Goal: Task Accomplishment & Management: Use online tool/utility

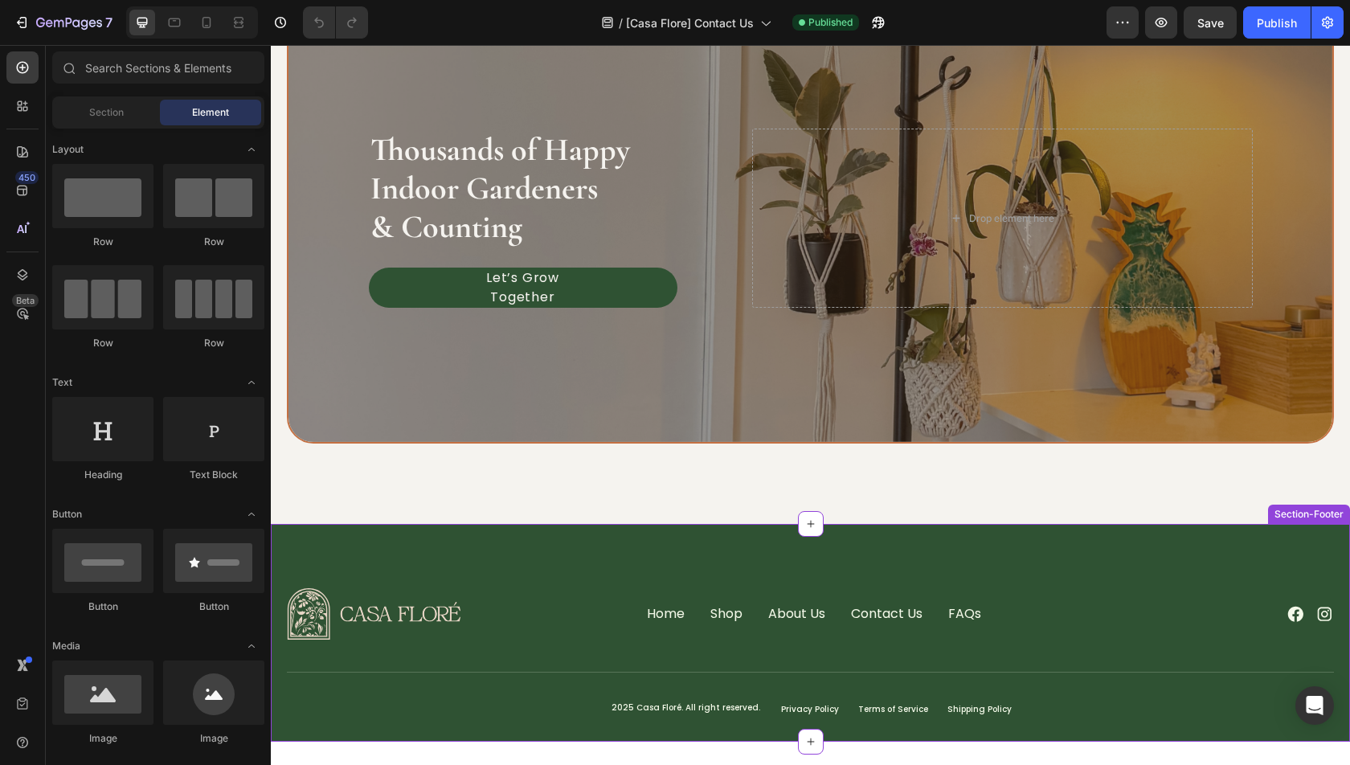
scroll to position [772, 0]
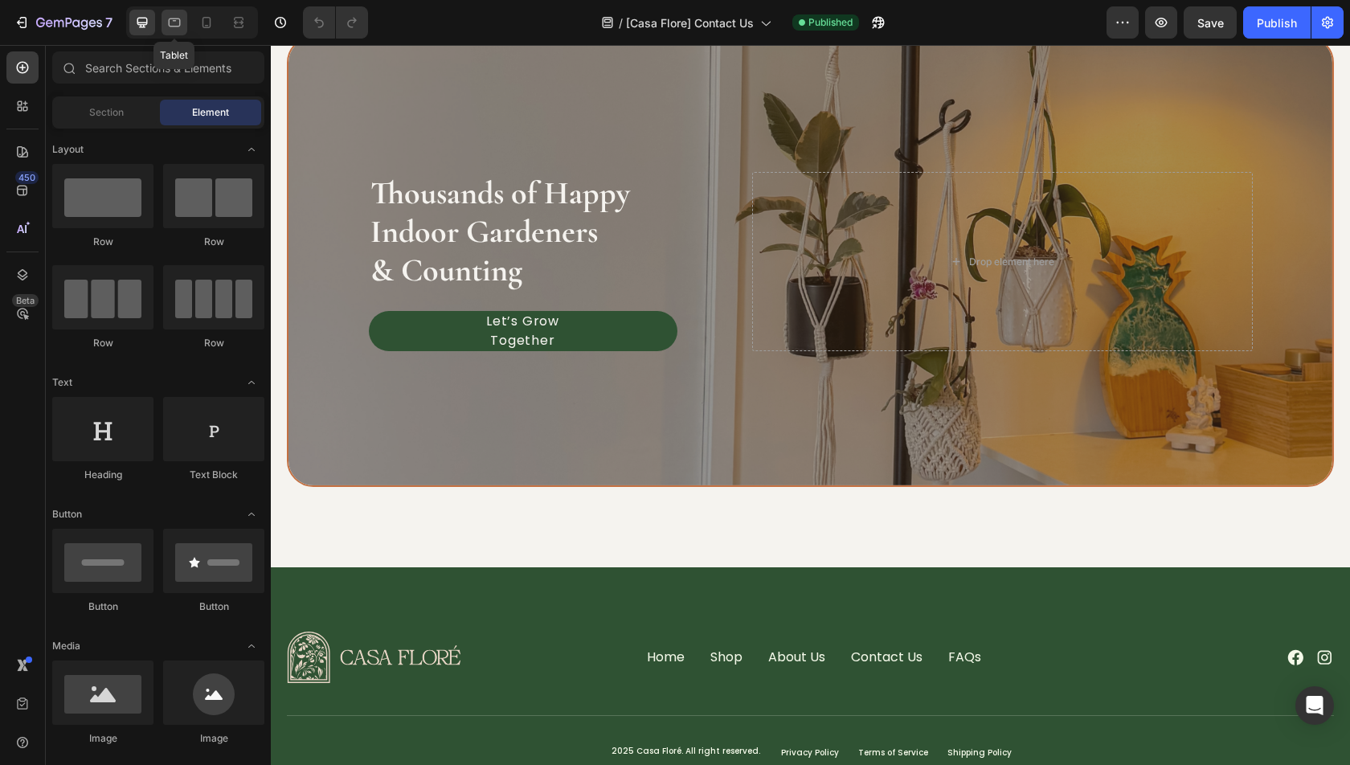
click at [169, 21] on icon at bounding box center [175, 22] width 12 height 9
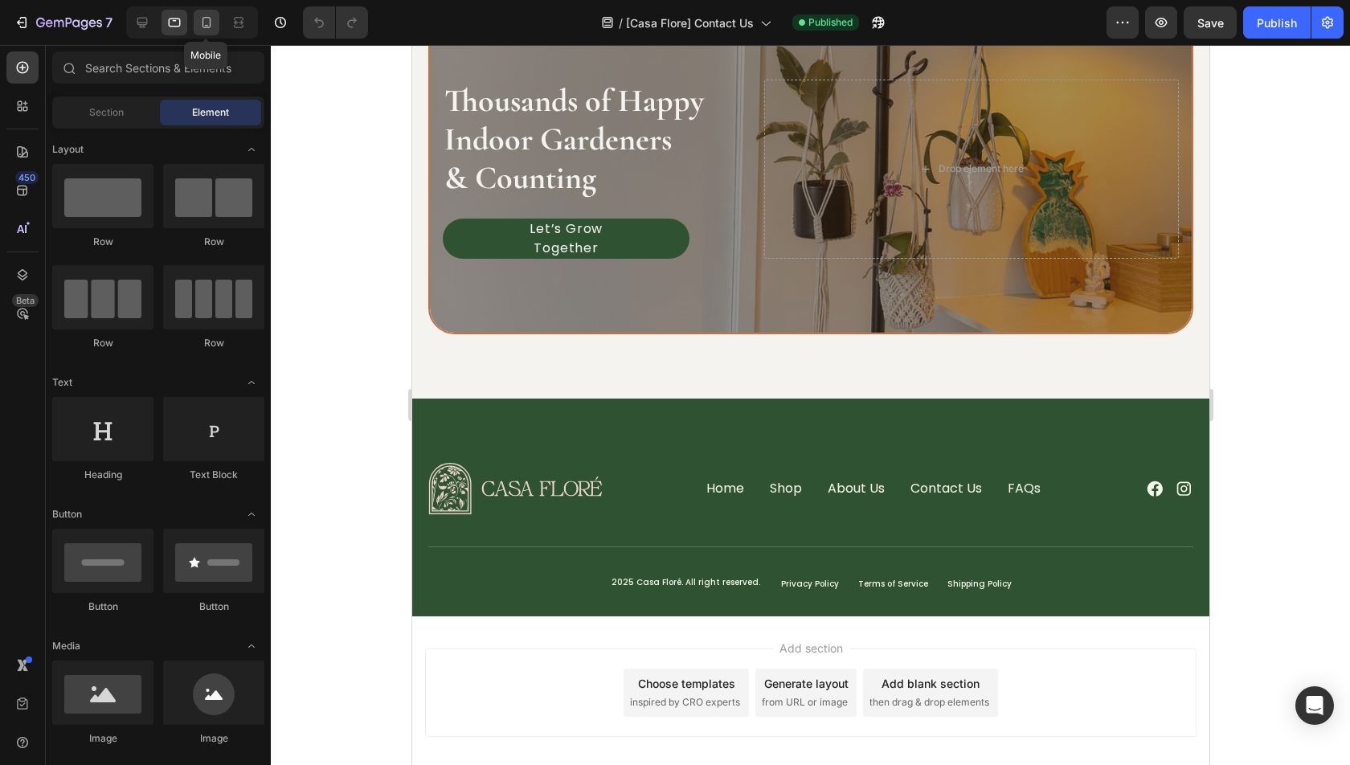
click at [205, 21] on icon at bounding box center [207, 22] width 16 height 16
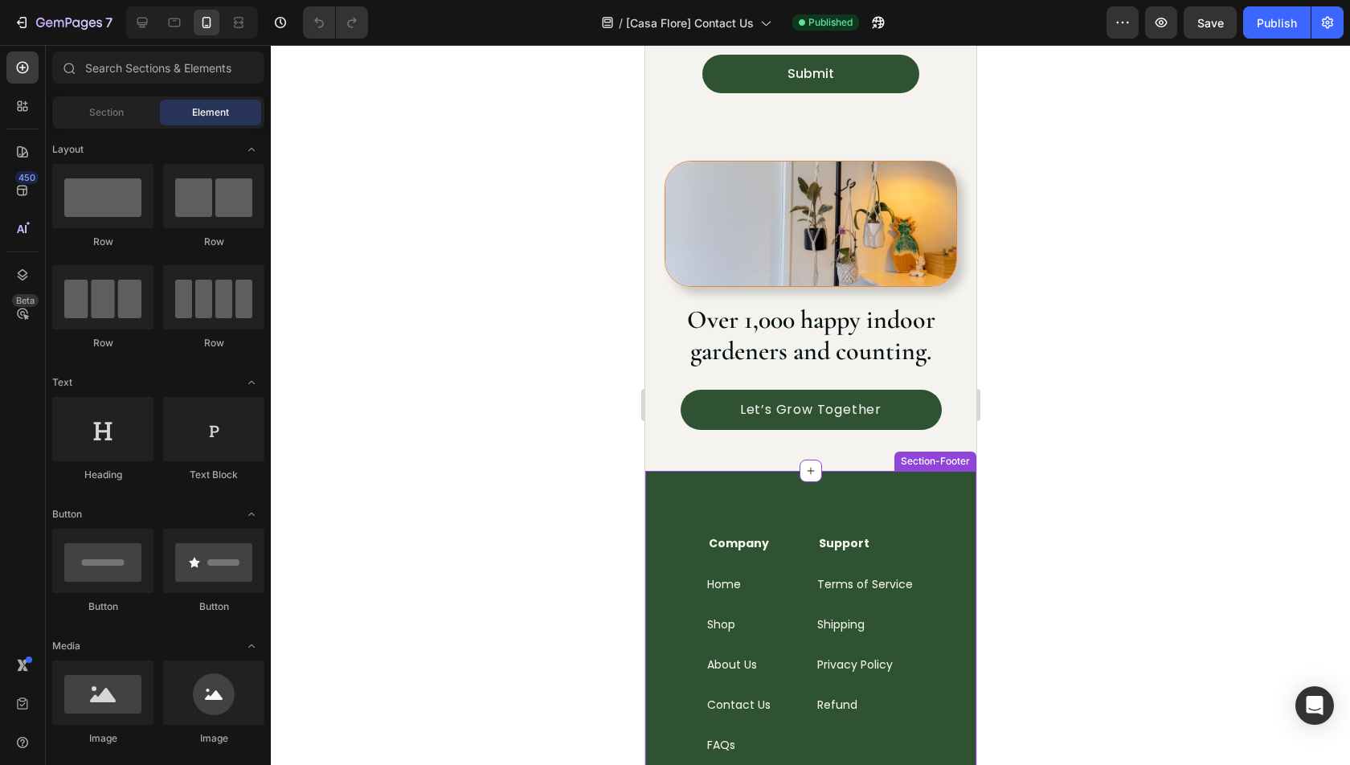
scroll to position [492, 0]
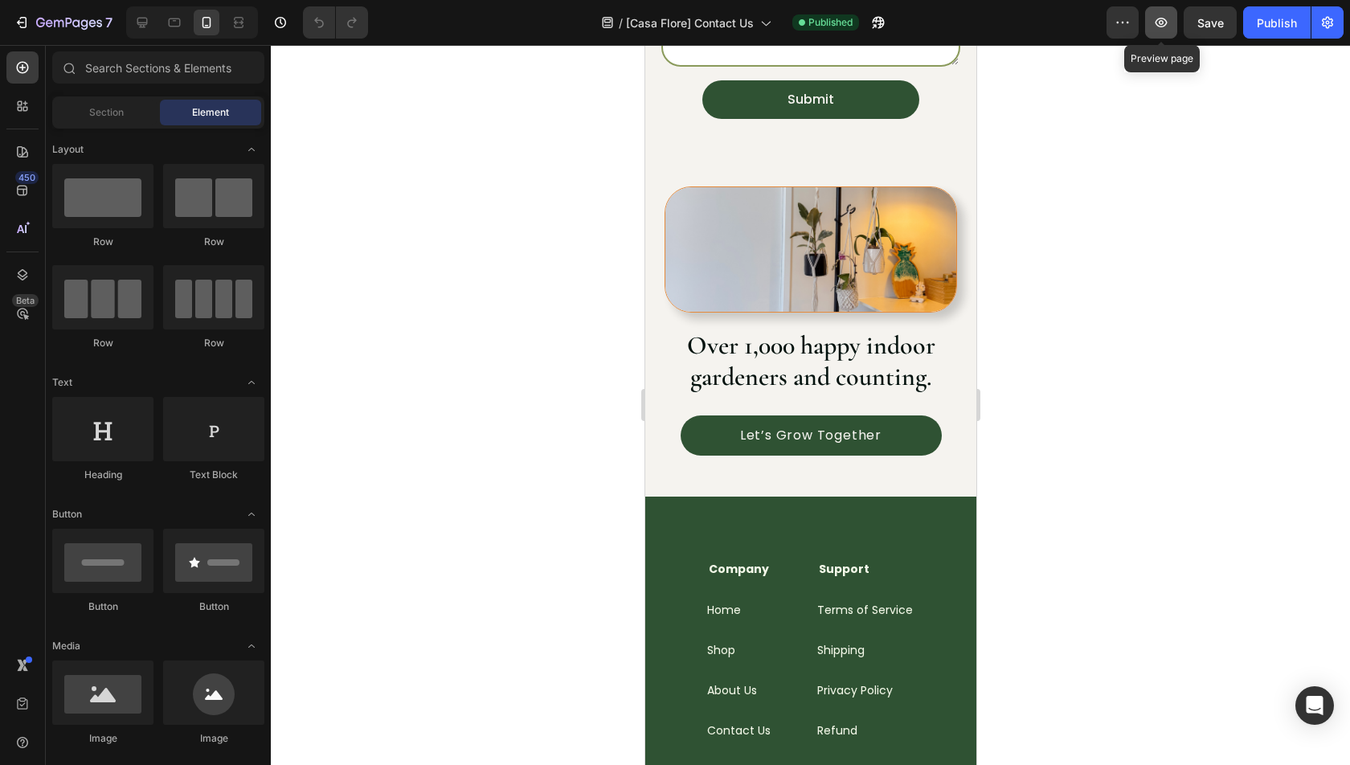
click at [1160, 34] on button "button" at bounding box center [1161, 22] width 32 height 32
click at [180, 30] on icon at bounding box center [174, 22] width 16 height 16
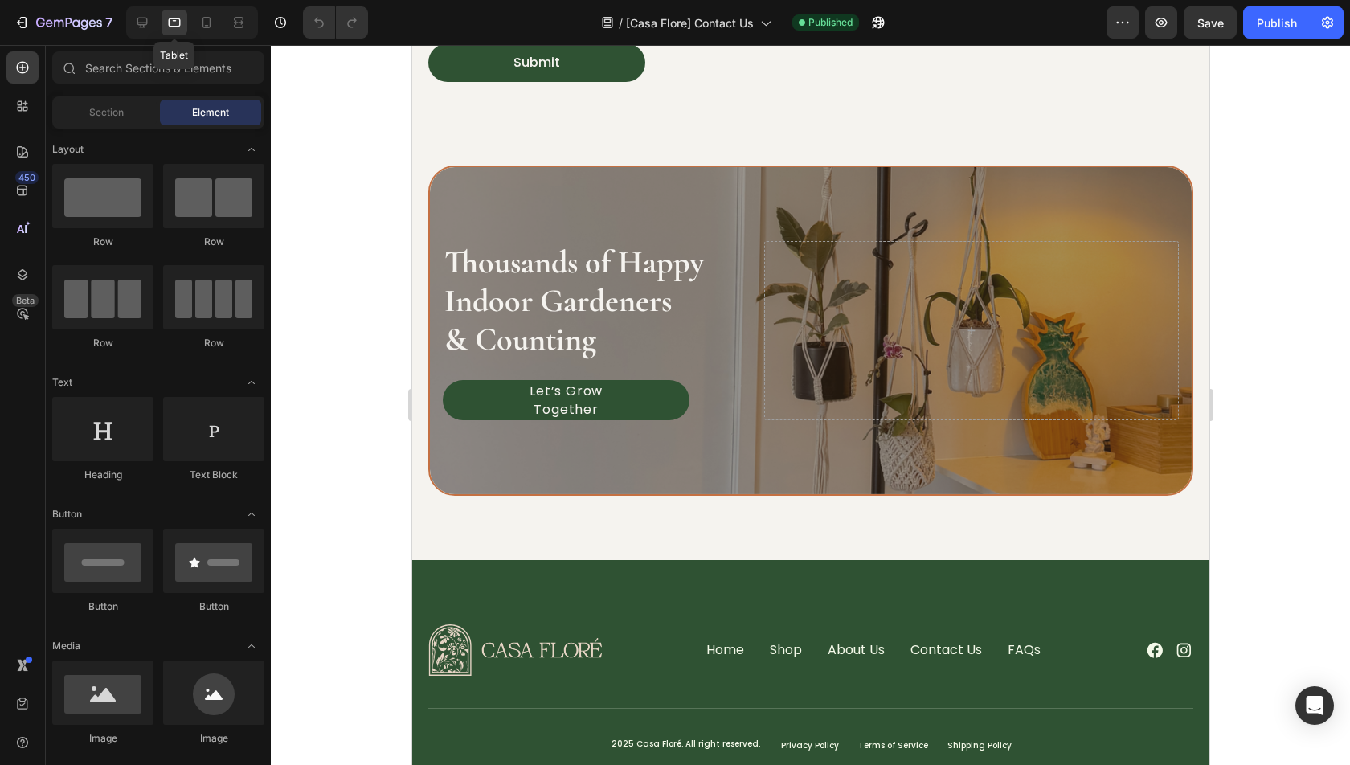
scroll to position [473, 0]
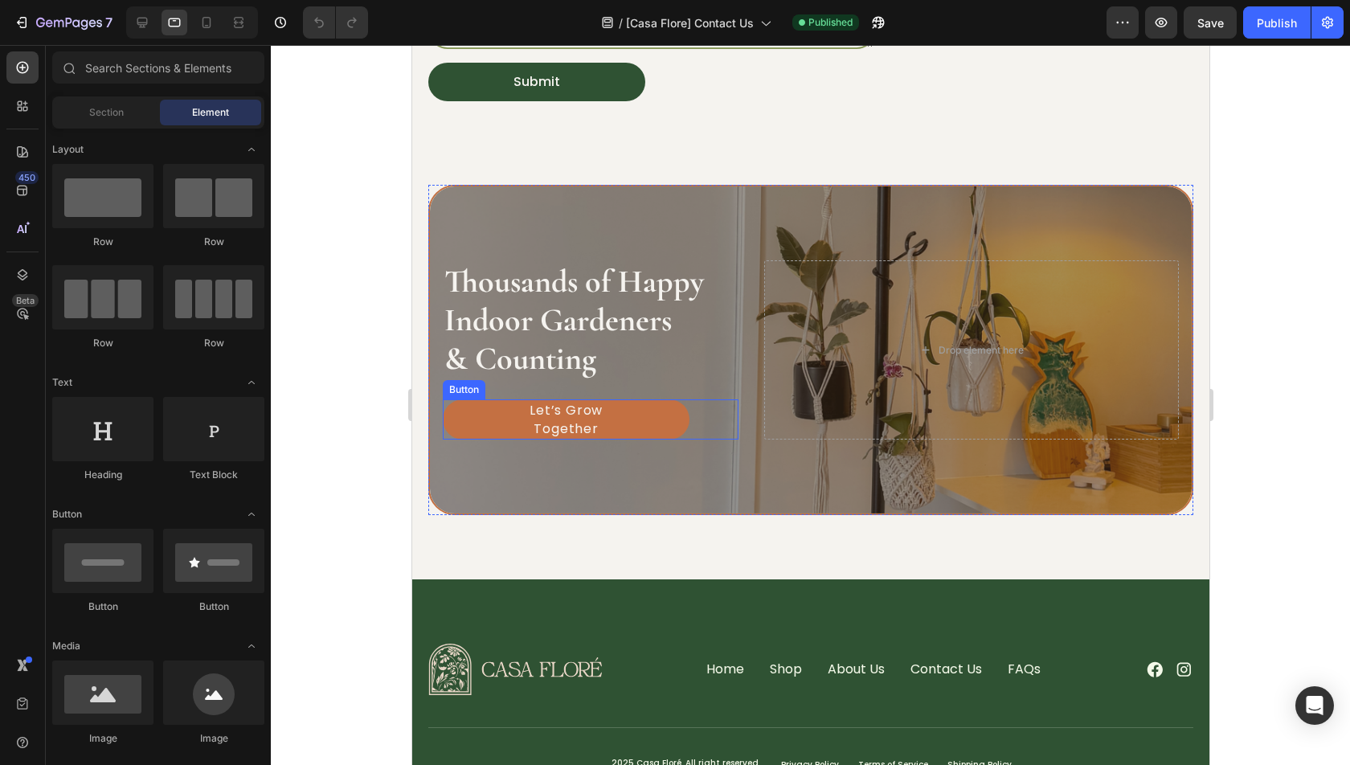
click at [624, 400] on link "Let’s Grow Together" at bounding box center [565, 419] width 247 height 40
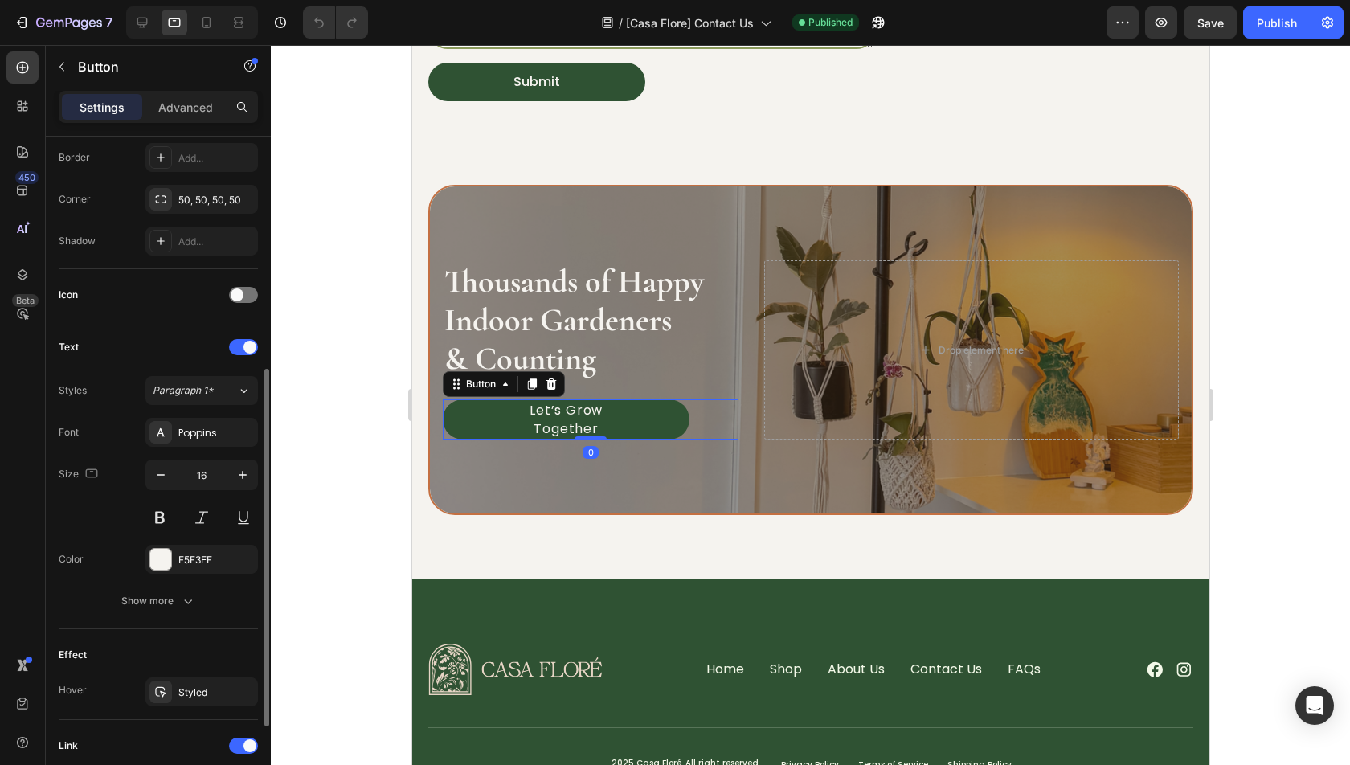
scroll to position [389, 0]
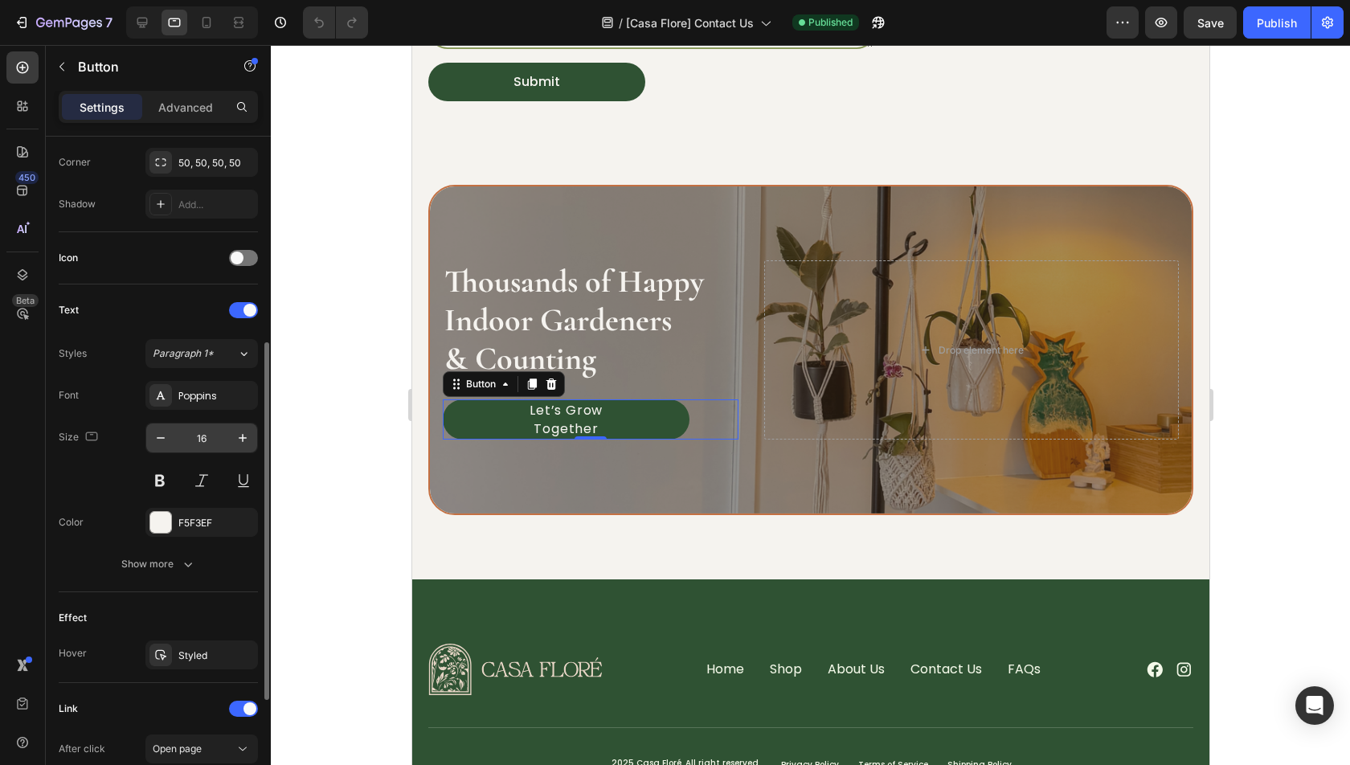
click at [211, 433] on input "16" at bounding box center [201, 438] width 53 height 29
type input "12"
click at [350, 437] on div at bounding box center [810, 405] width 1079 height 720
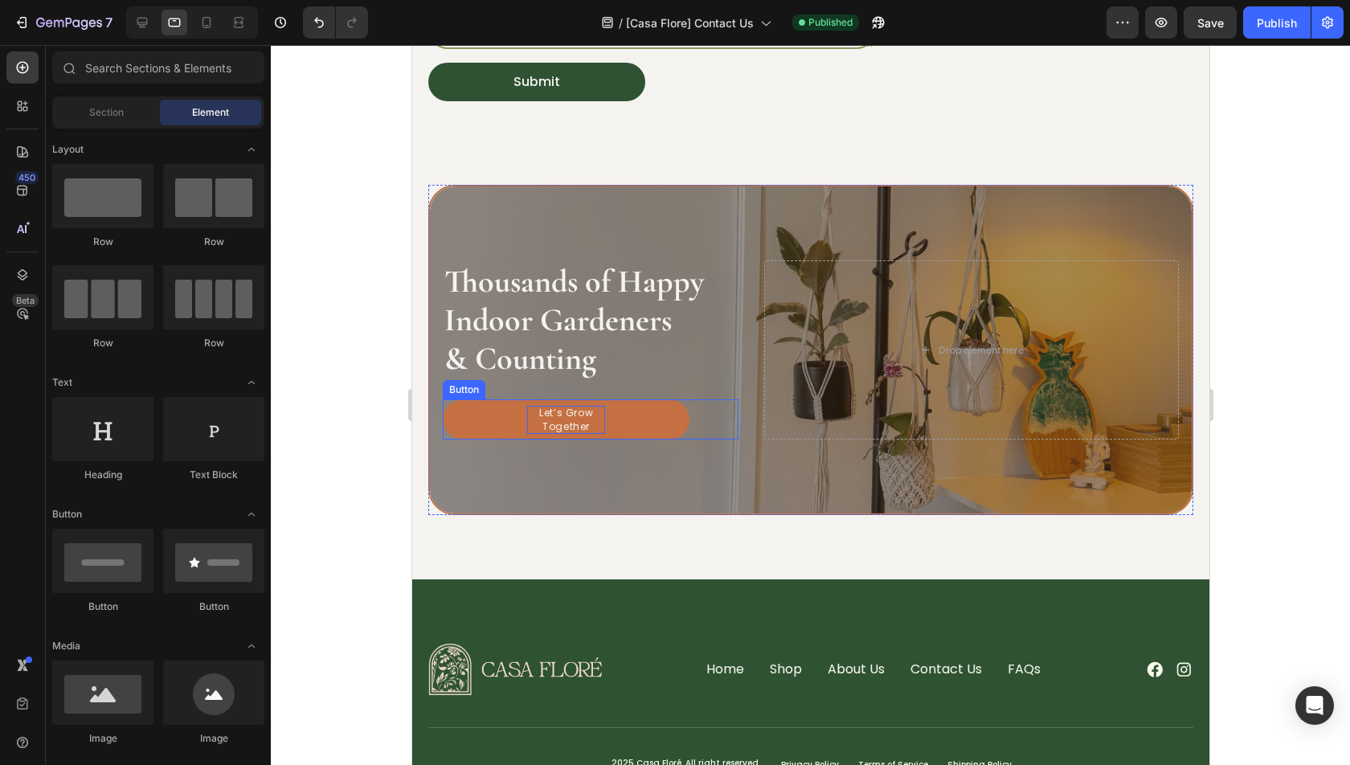
click at [587, 427] on p "Let’s Grow Together" at bounding box center [565, 420] width 78 height 29
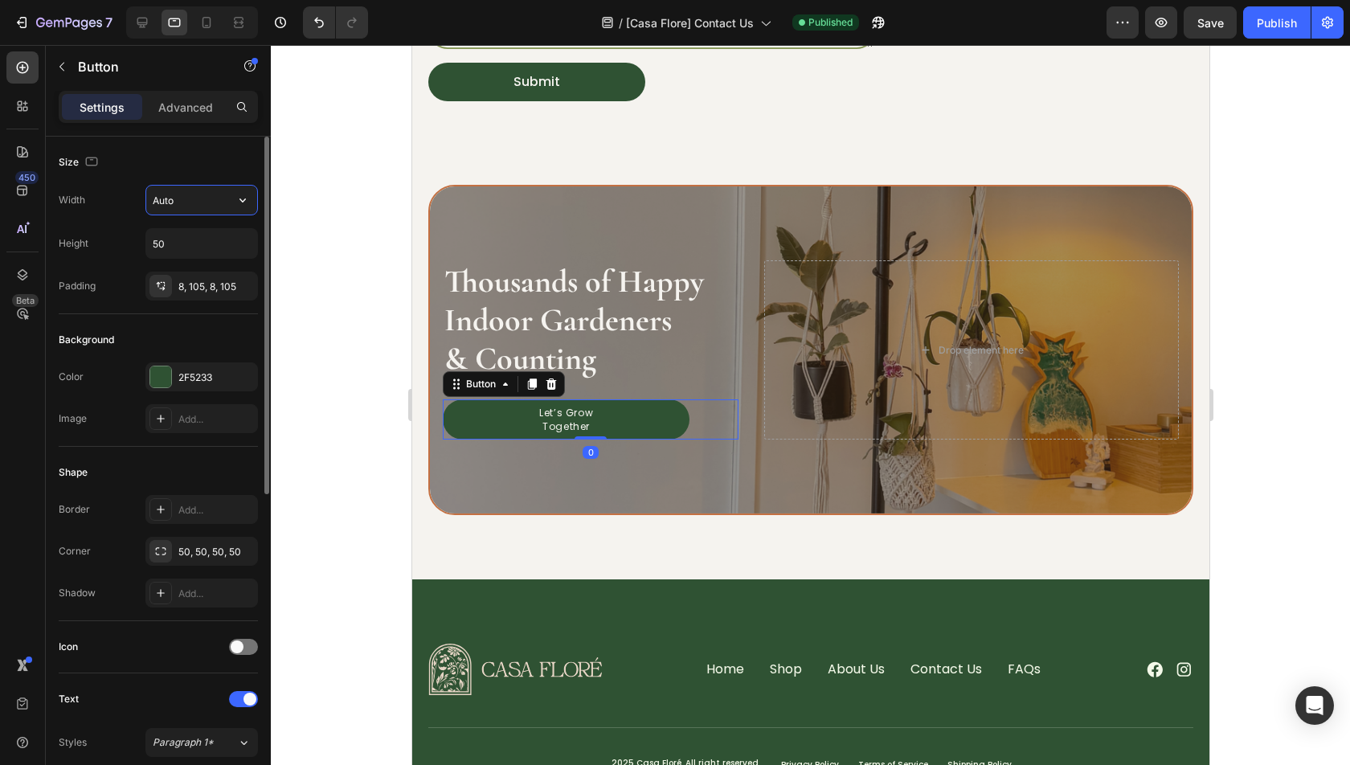
click at [172, 190] on input "Auto" at bounding box center [201, 200] width 111 height 29
click at [173, 191] on input "Auto" at bounding box center [201, 200] width 111 height 29
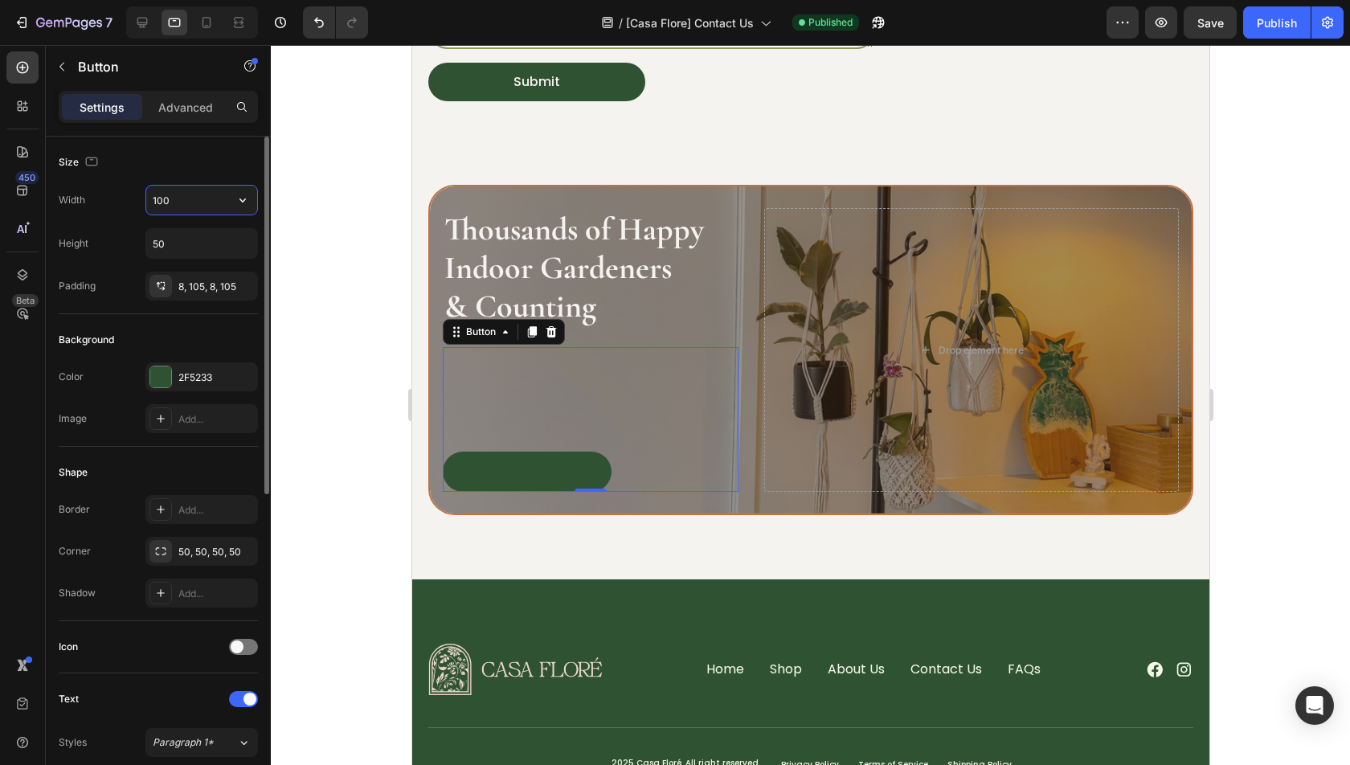
type input "100%"
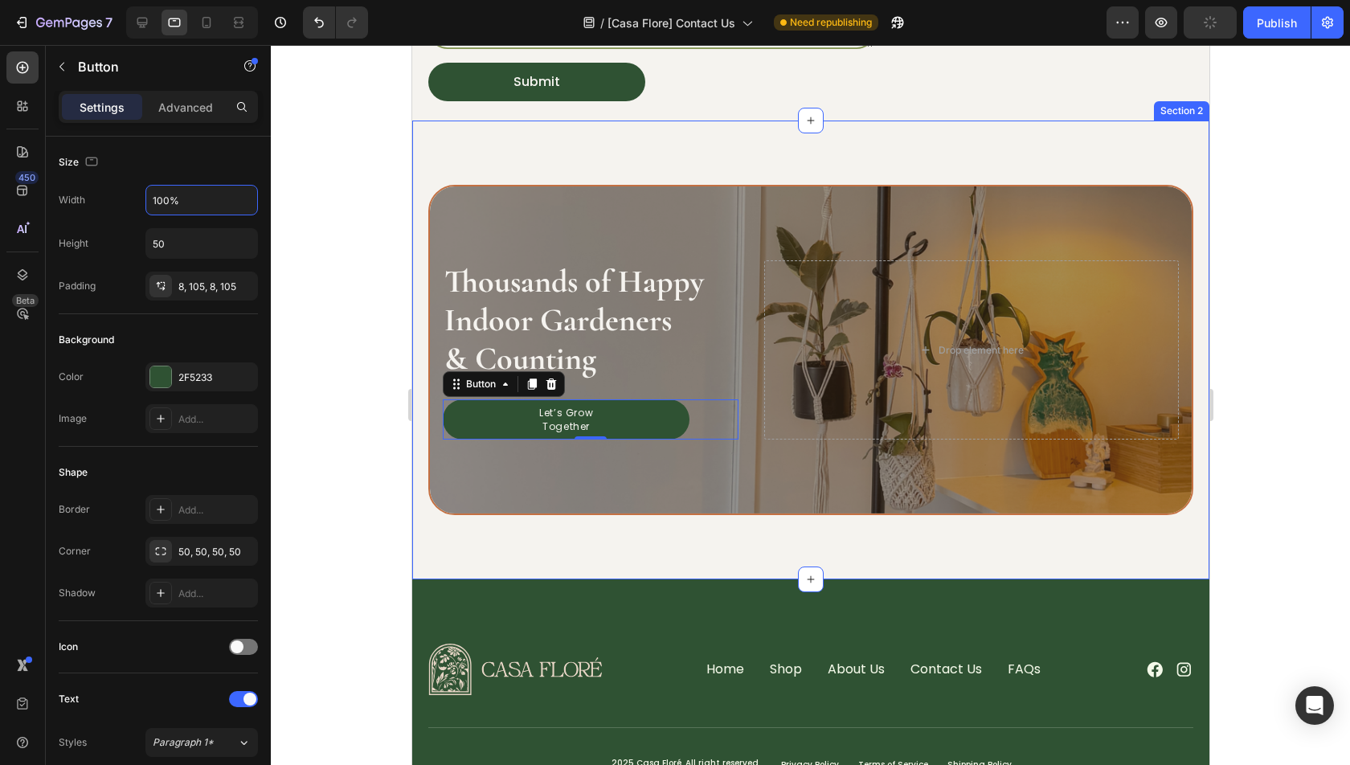
click at [558, 545] on div "Image Thousands of Happy Indoor Gardeners & Counting Heading Let’s Grow Togethe…" at bounding box center [809, 350] width 797 height 459
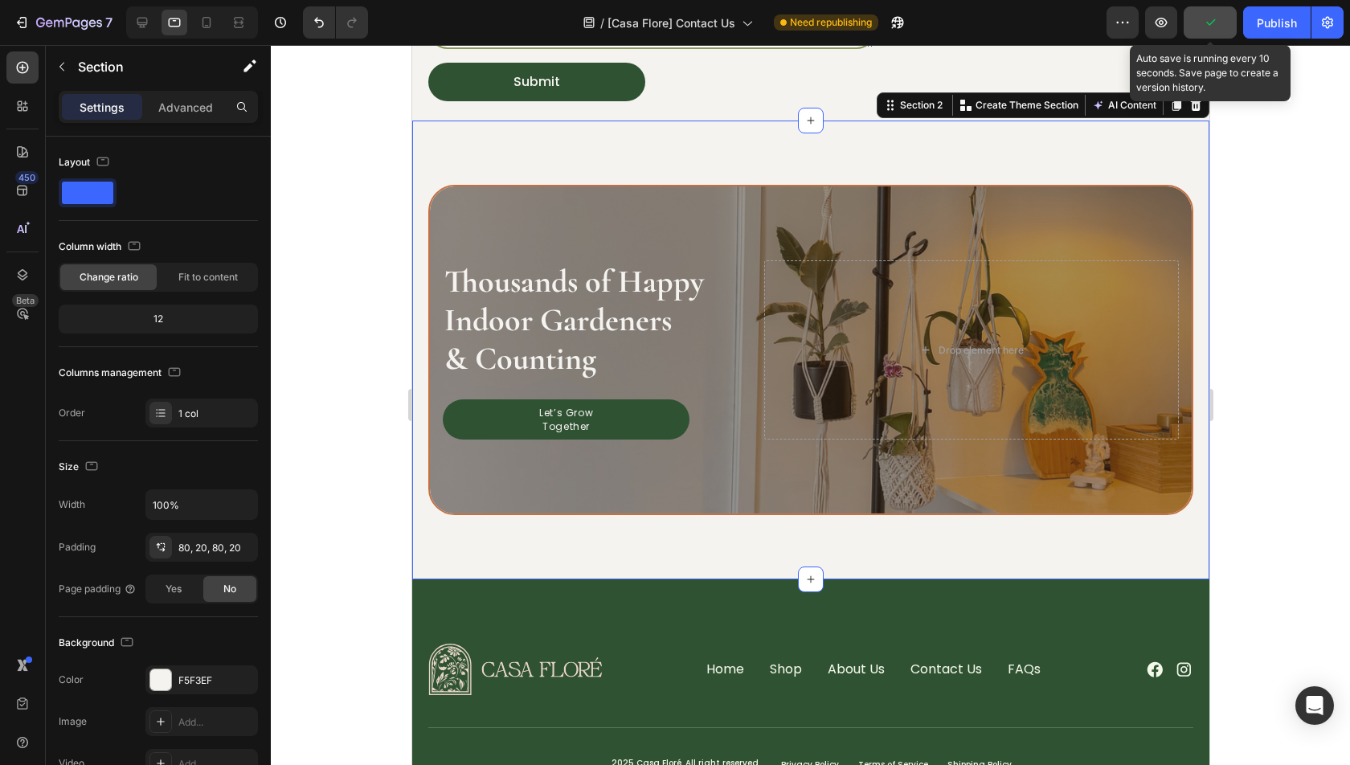
click at [1212, 27] on icon "button" at bounding box center [1210, 22] width 16 height 16
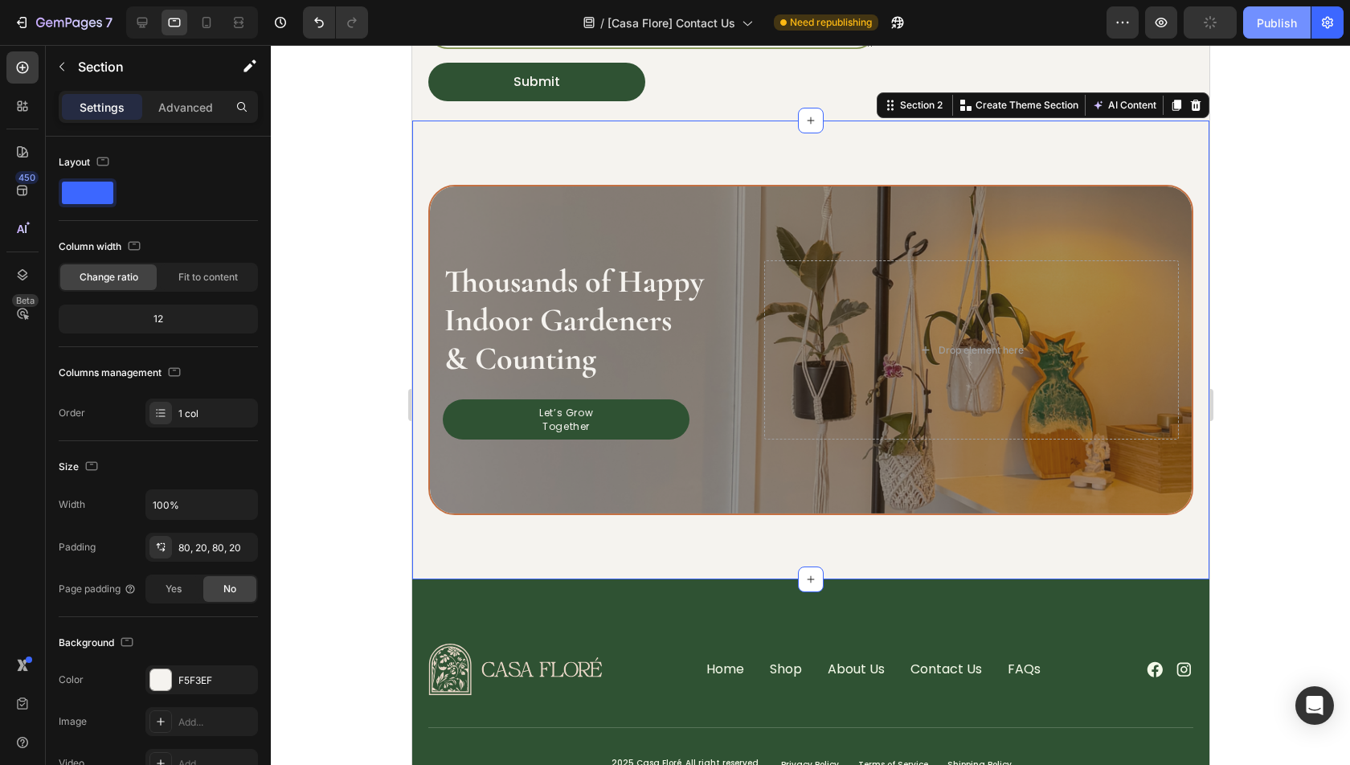
click at [1247, 27] on button "Publish" at bounding box center [1277, 22] width 68 height 32
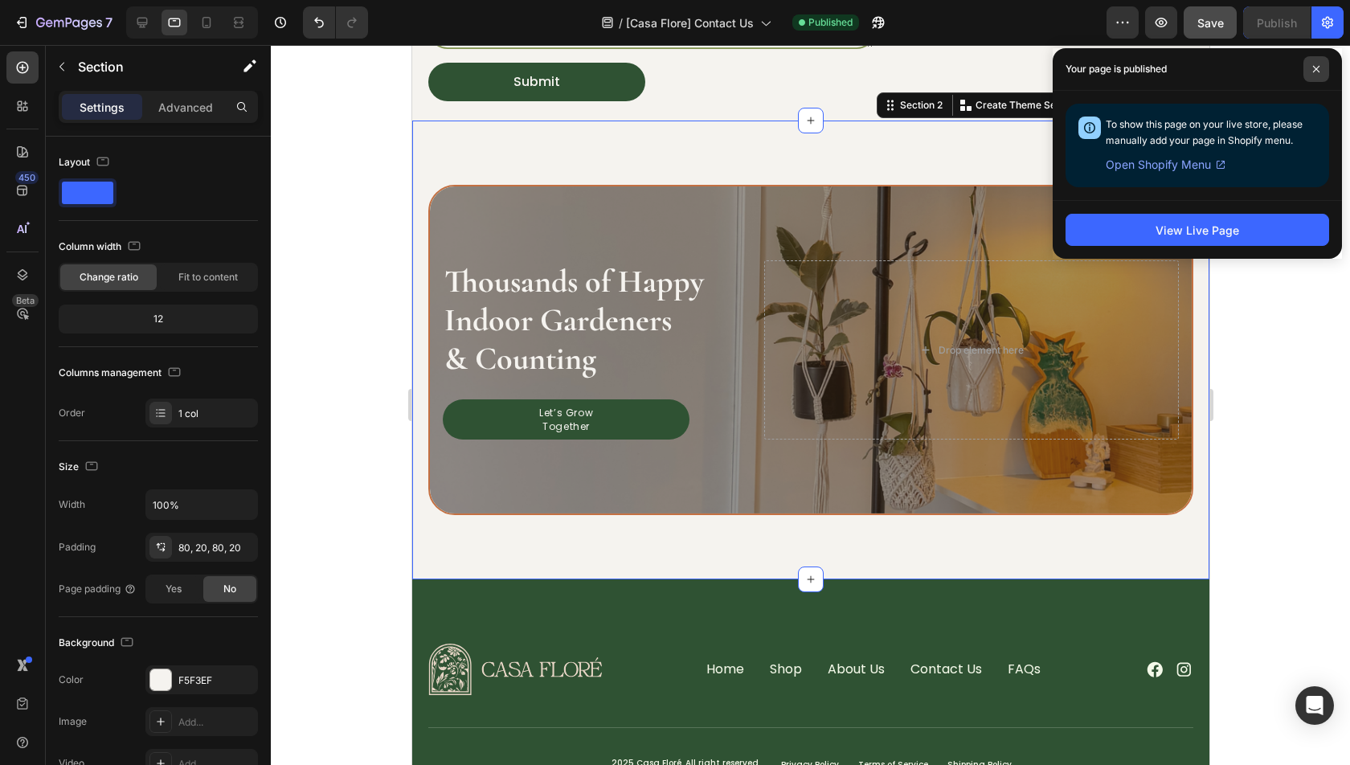
click at [1316, 62] on span at bounding box center [1317, 69] width 26 height 26
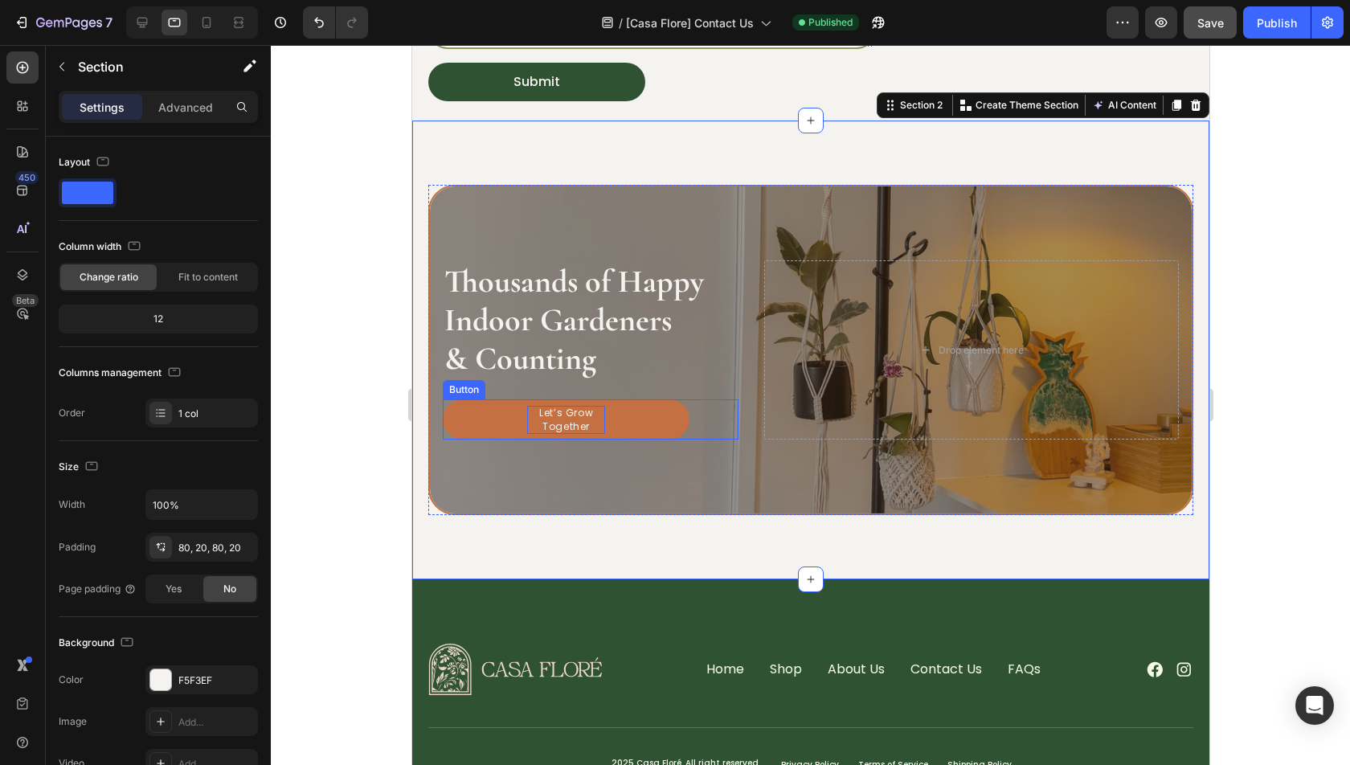
click at [536, 427] on p "Let’s Grow Together" at bounding box center [565, 420] width 78 height 29
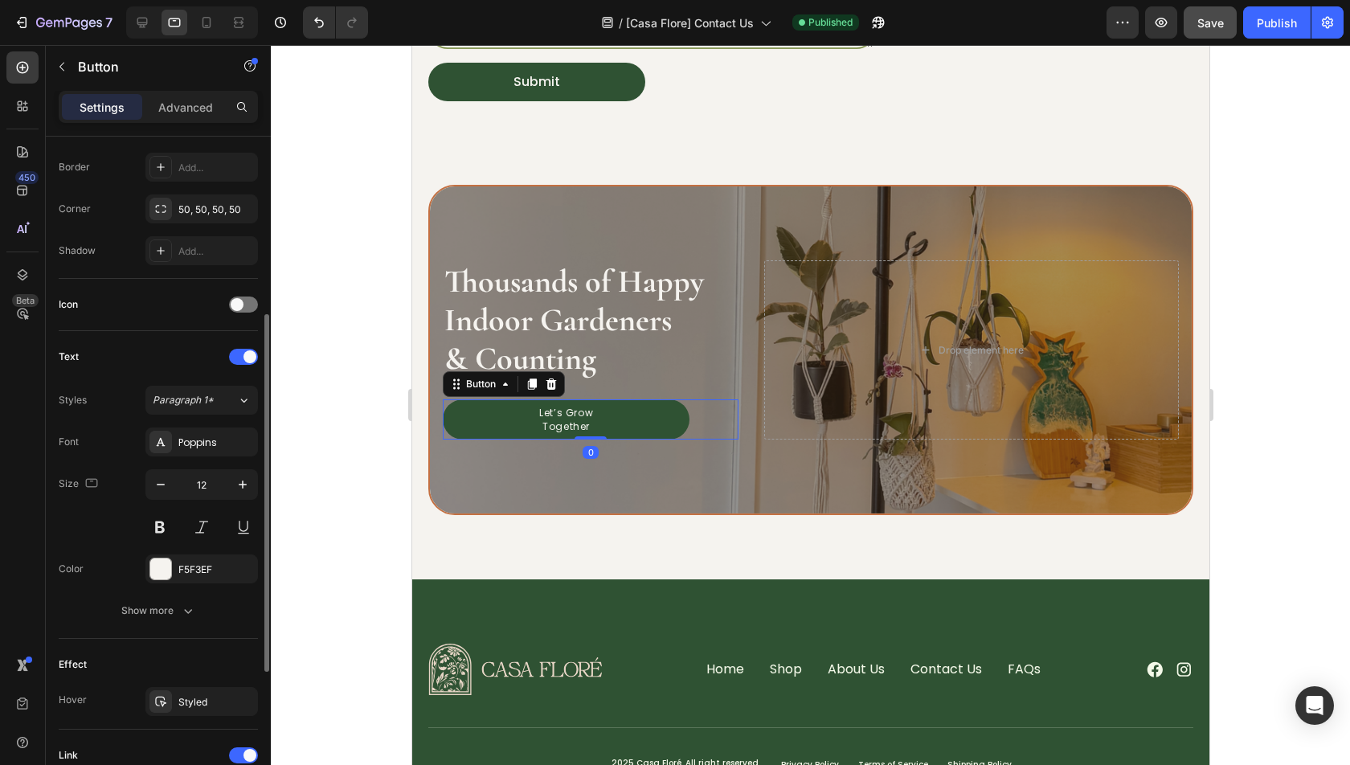
scroll to position [344, 0]
click at [170, 614] on button "Show more" at bounding box center [158, 609] width 199 height 29
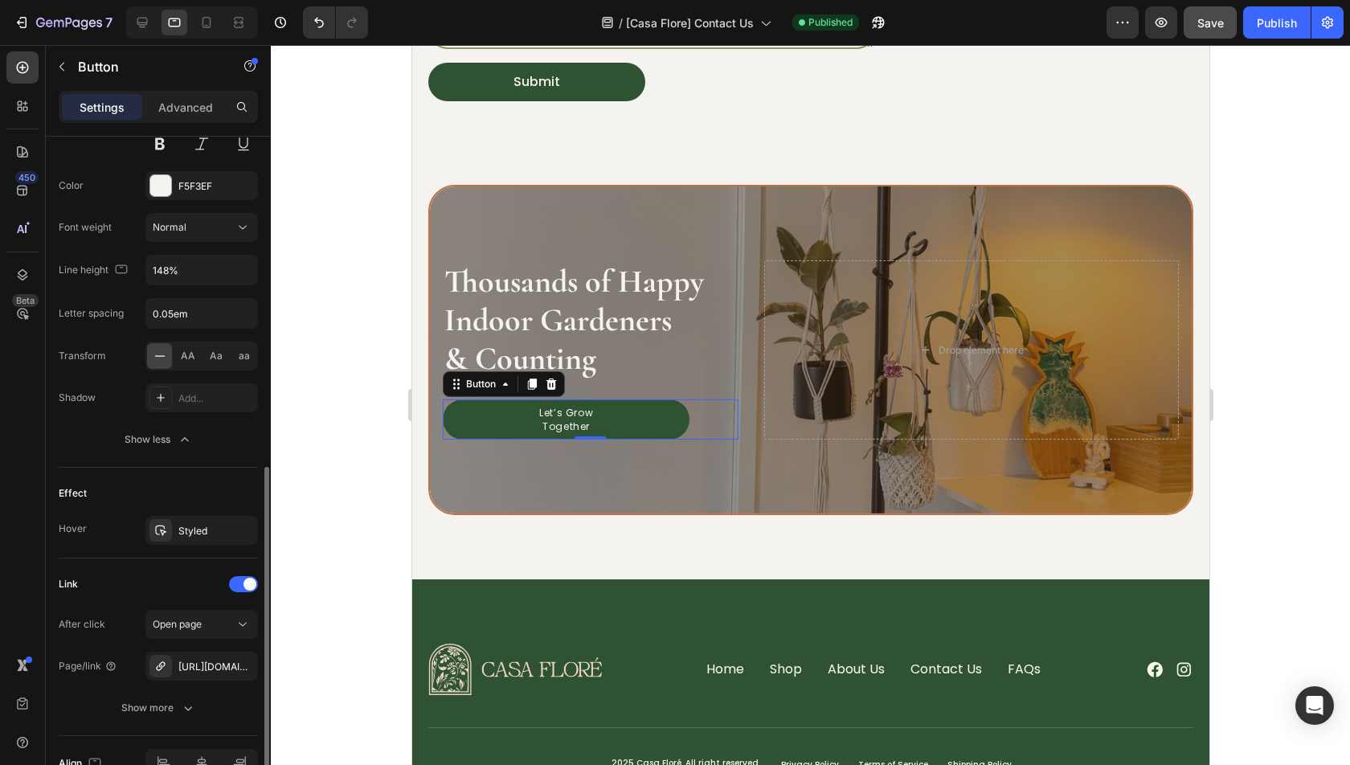
scroll to position [808, 0]
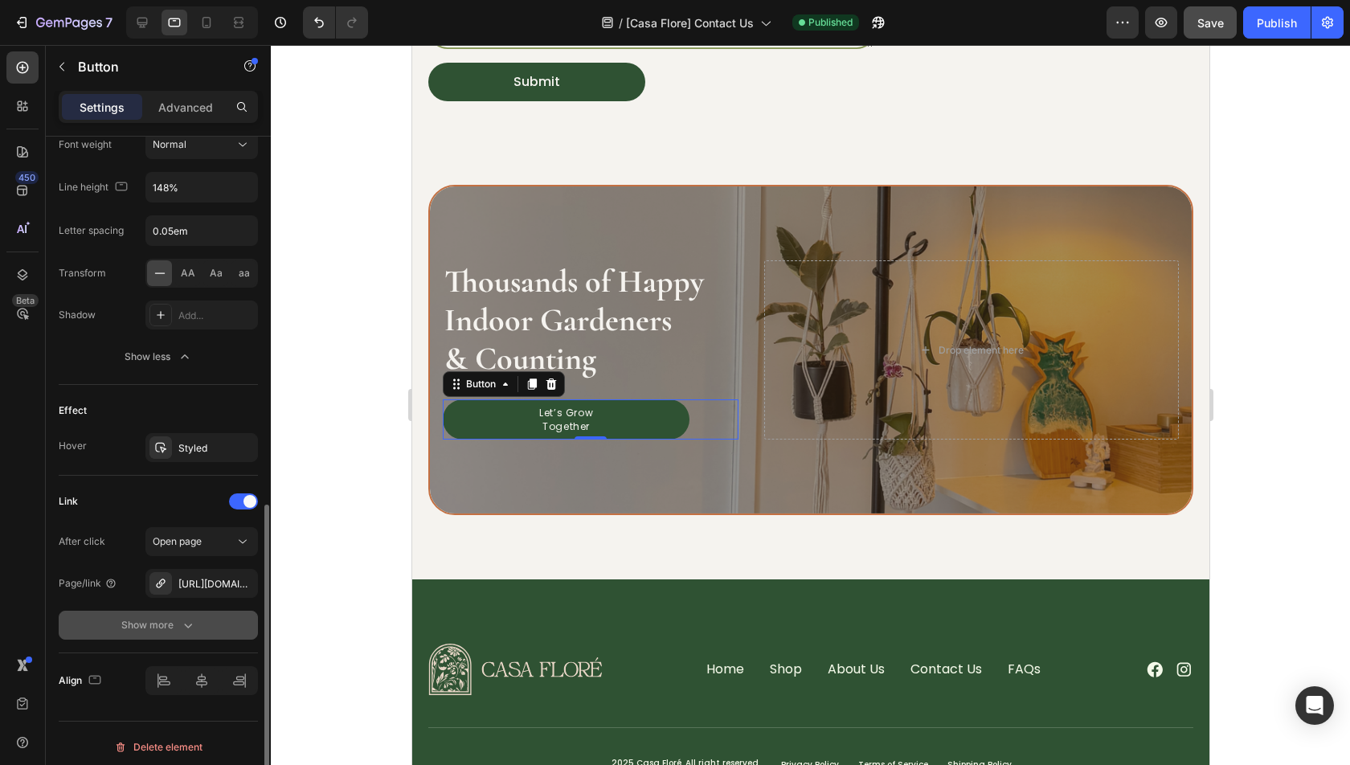
click at [188, 617] on icon "button" at bounding box center [188, 625] width 16 height 16
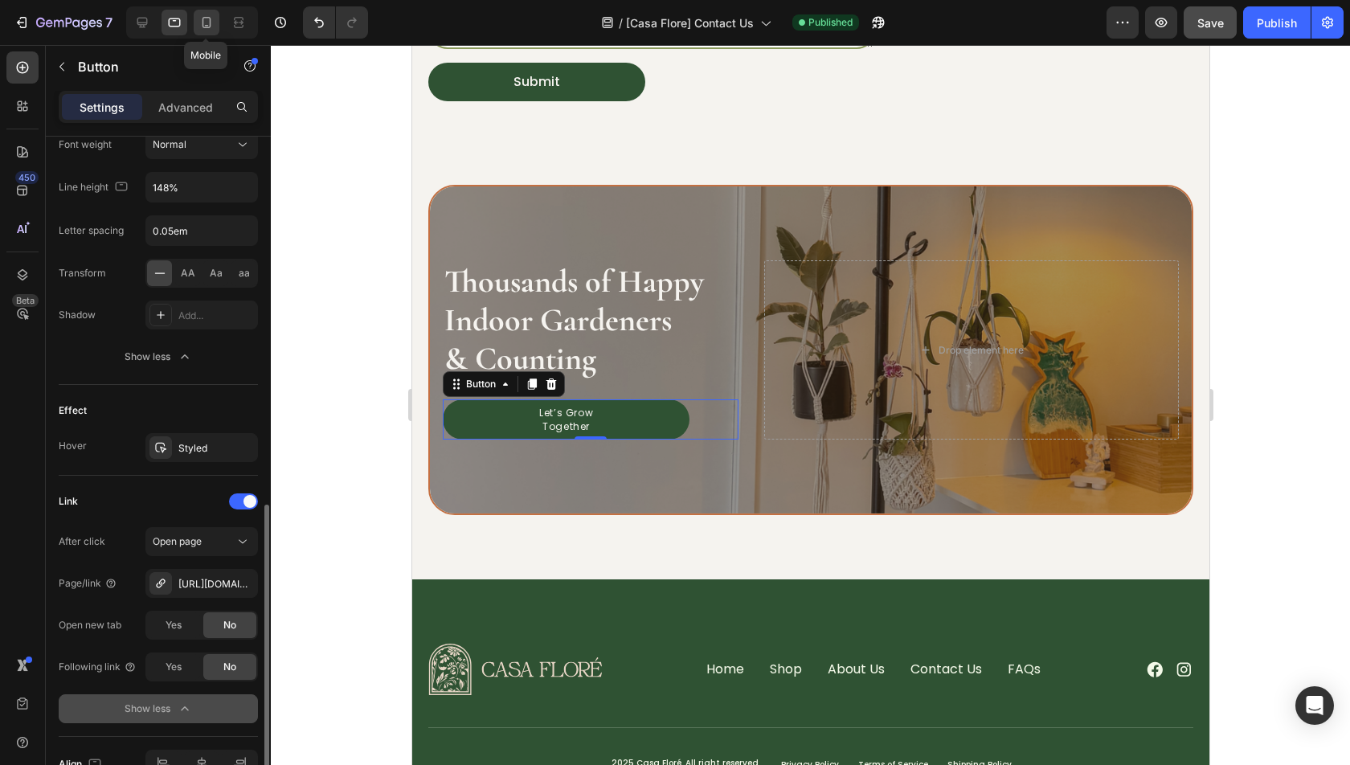
click at [201, 24] on icon at bounding box center [207, 22] width 16 height 16
type input "16"
type input "233"
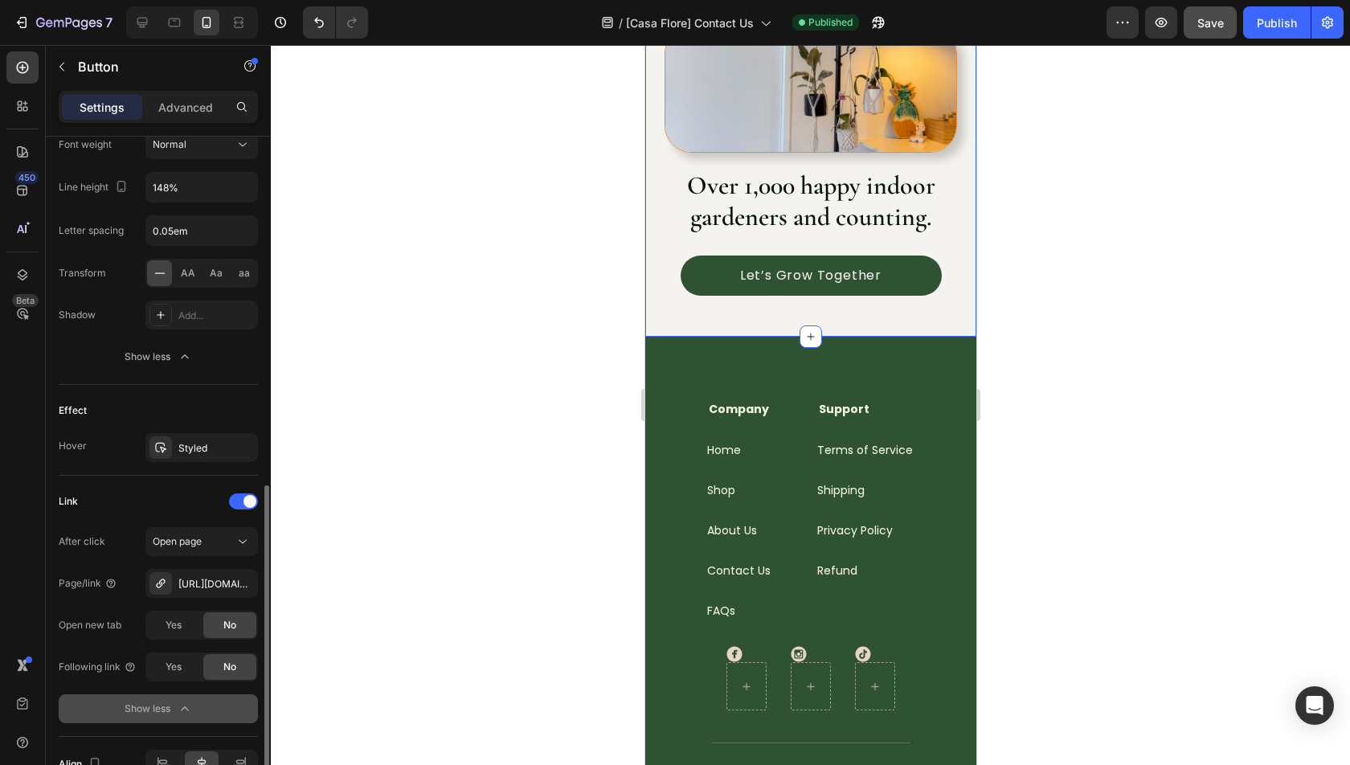
scroll to position [730, 0]
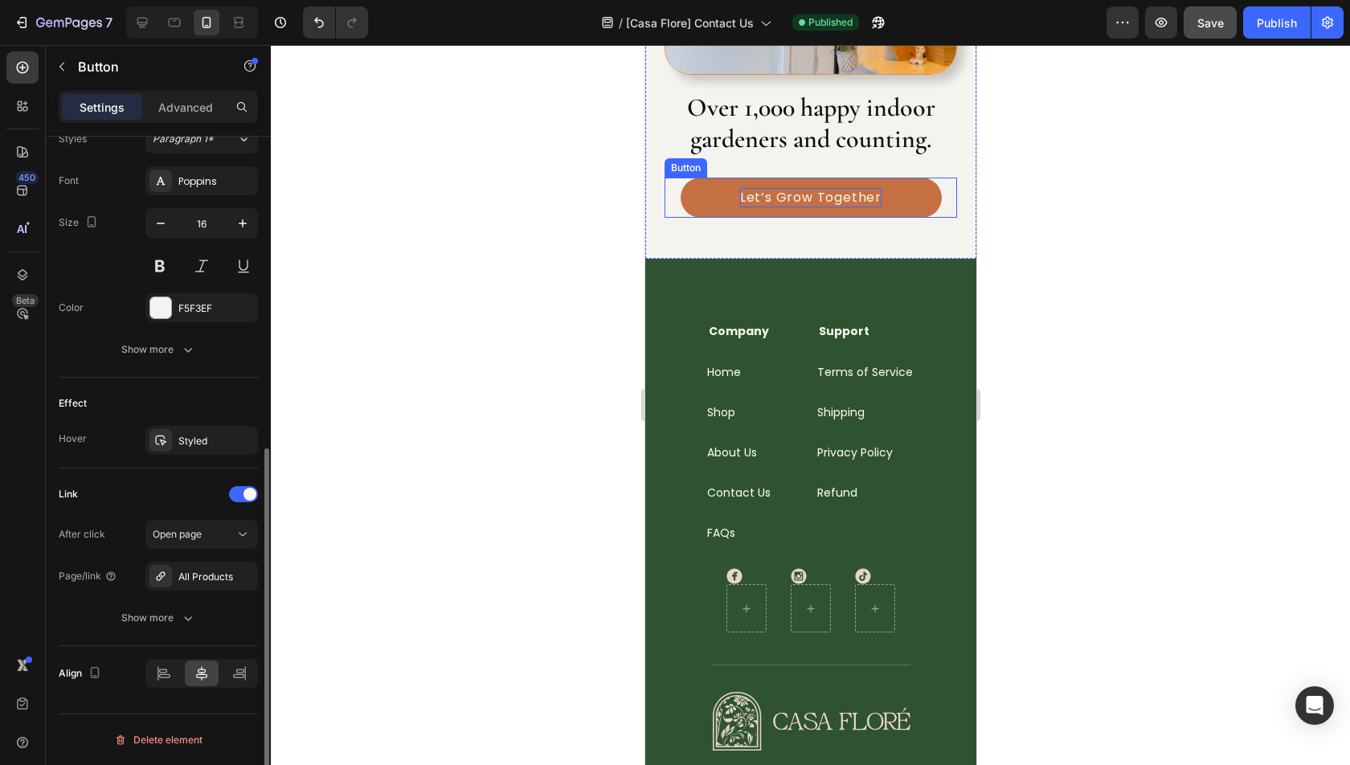
click at [802, 207] on p "Let’s Grow Together" at bounding box center [809, 197] width 141 height 19
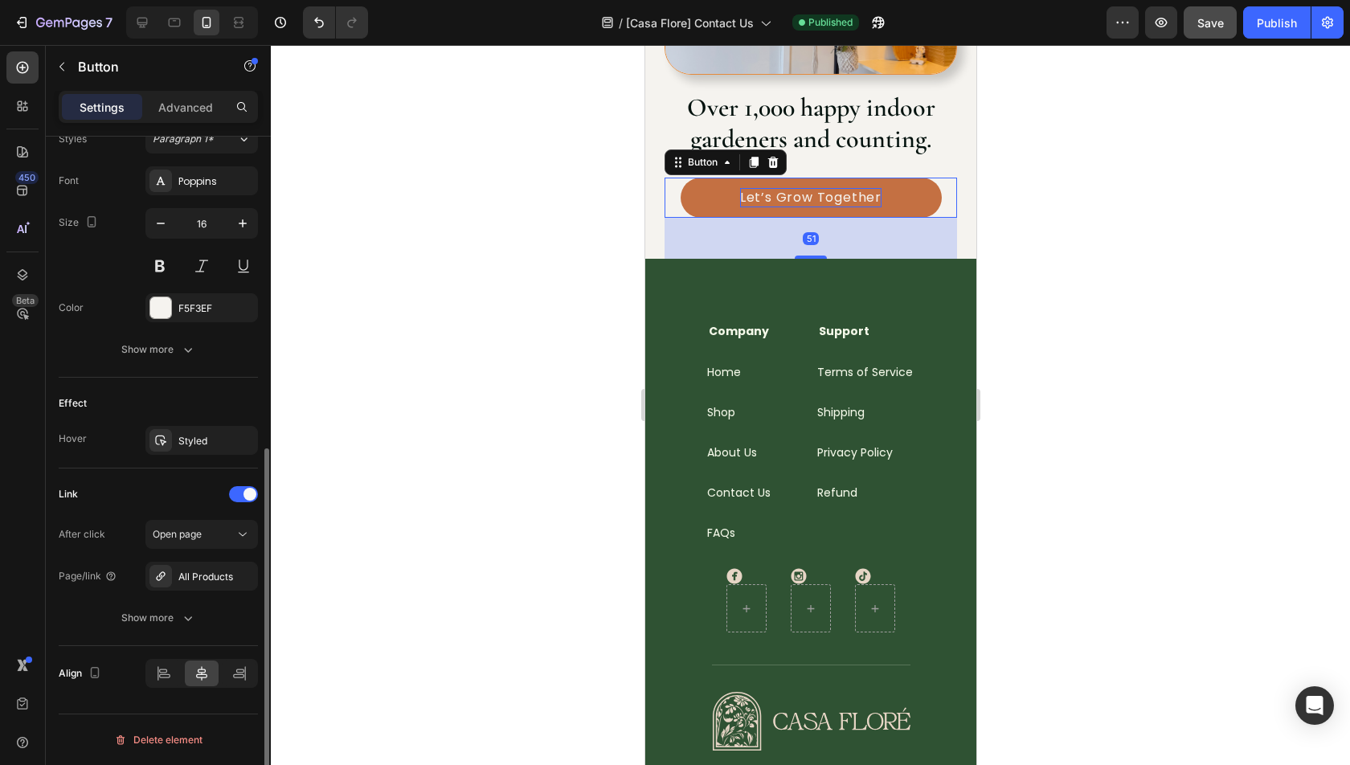
scroll to position [598, 0]
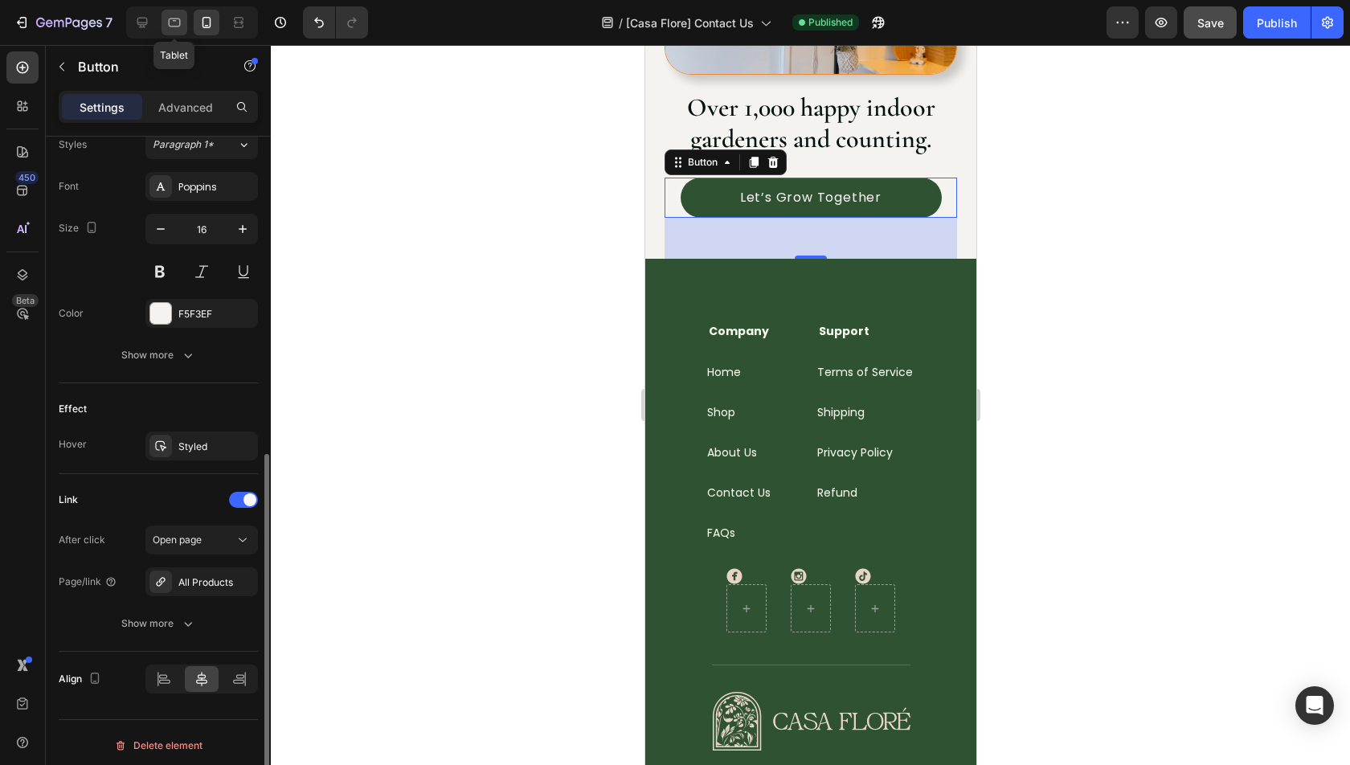
click at [184, 15] on div at bounding box center [175, 23] width 26 height 26
type input "Auto"
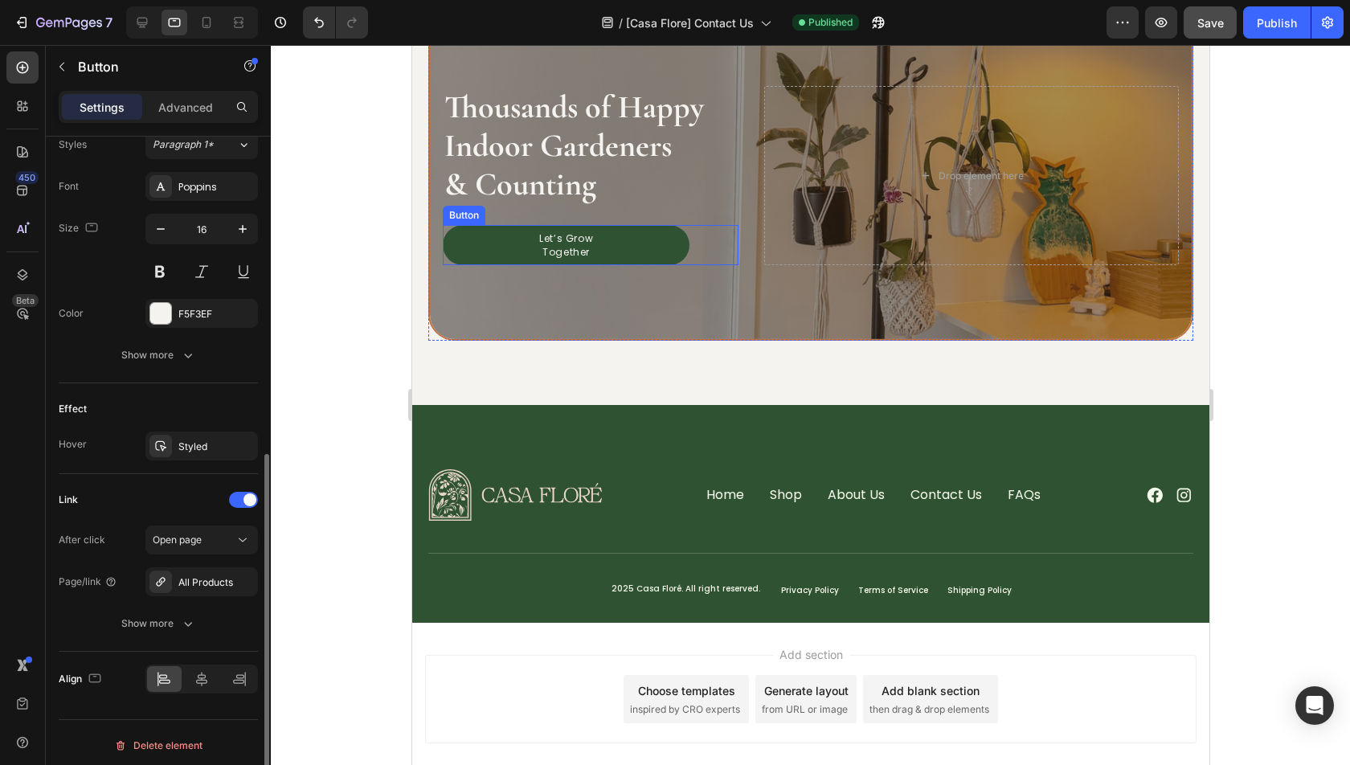
scroll to position [655, 0]
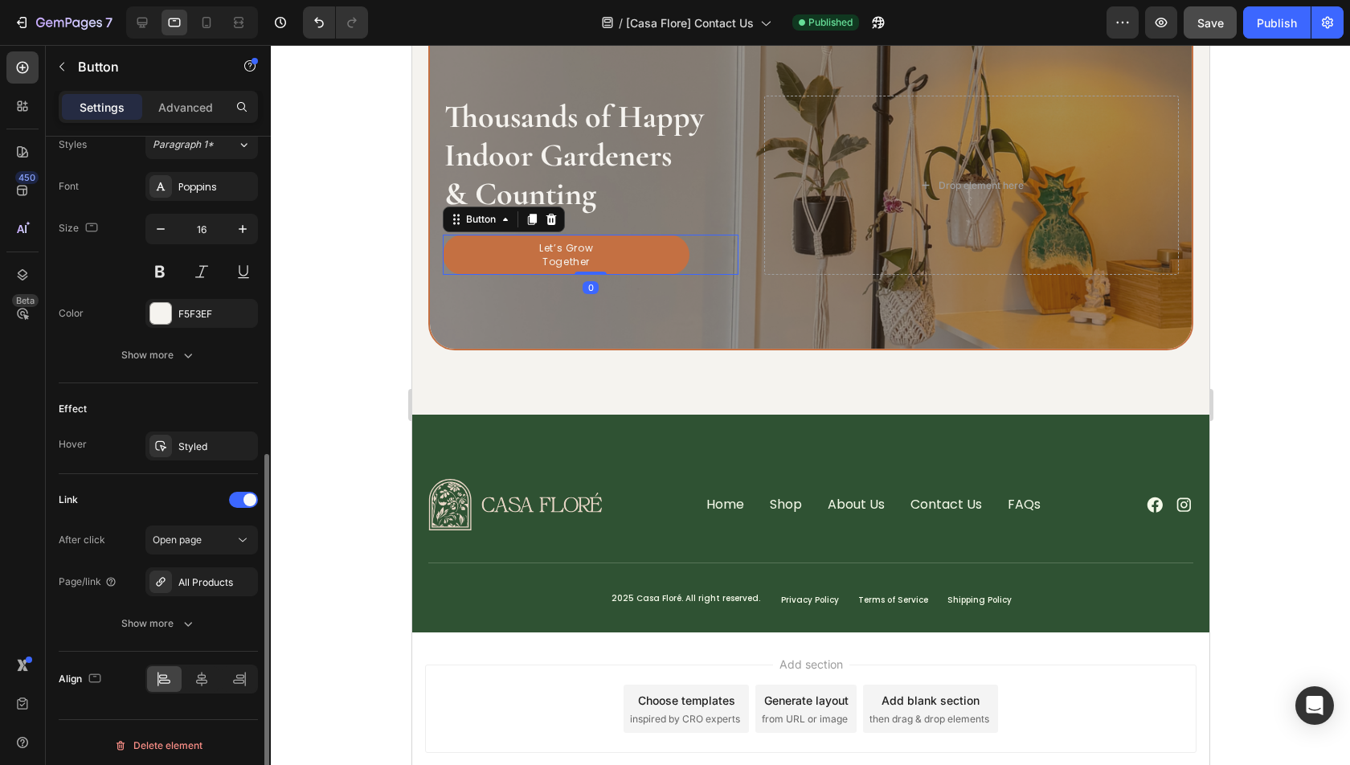
click at [610, 249] on link "Let’s Grow Together" at bounding box center [565, 255] width 247 height 40
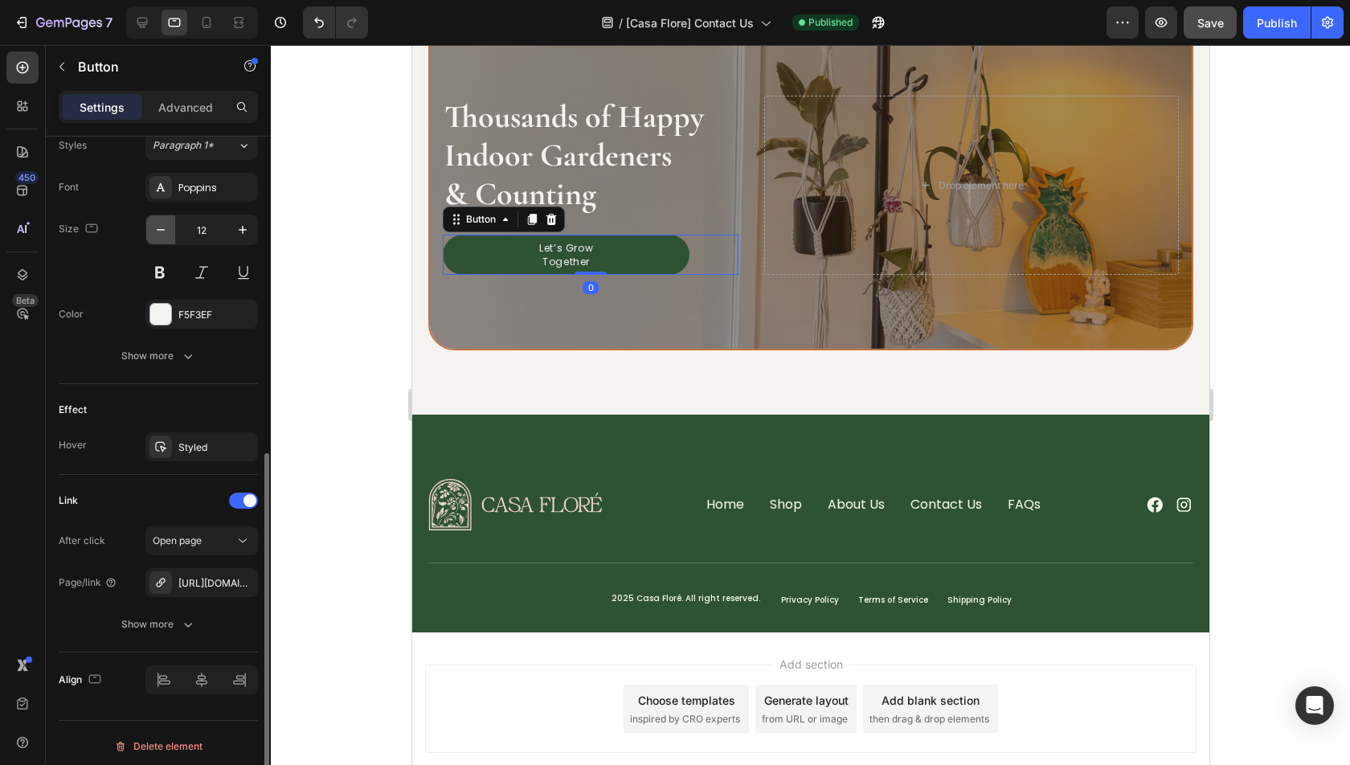
click at [166, 225] on icon "button" at bounding box center [161, 230] width 16 height 16
type input "10"
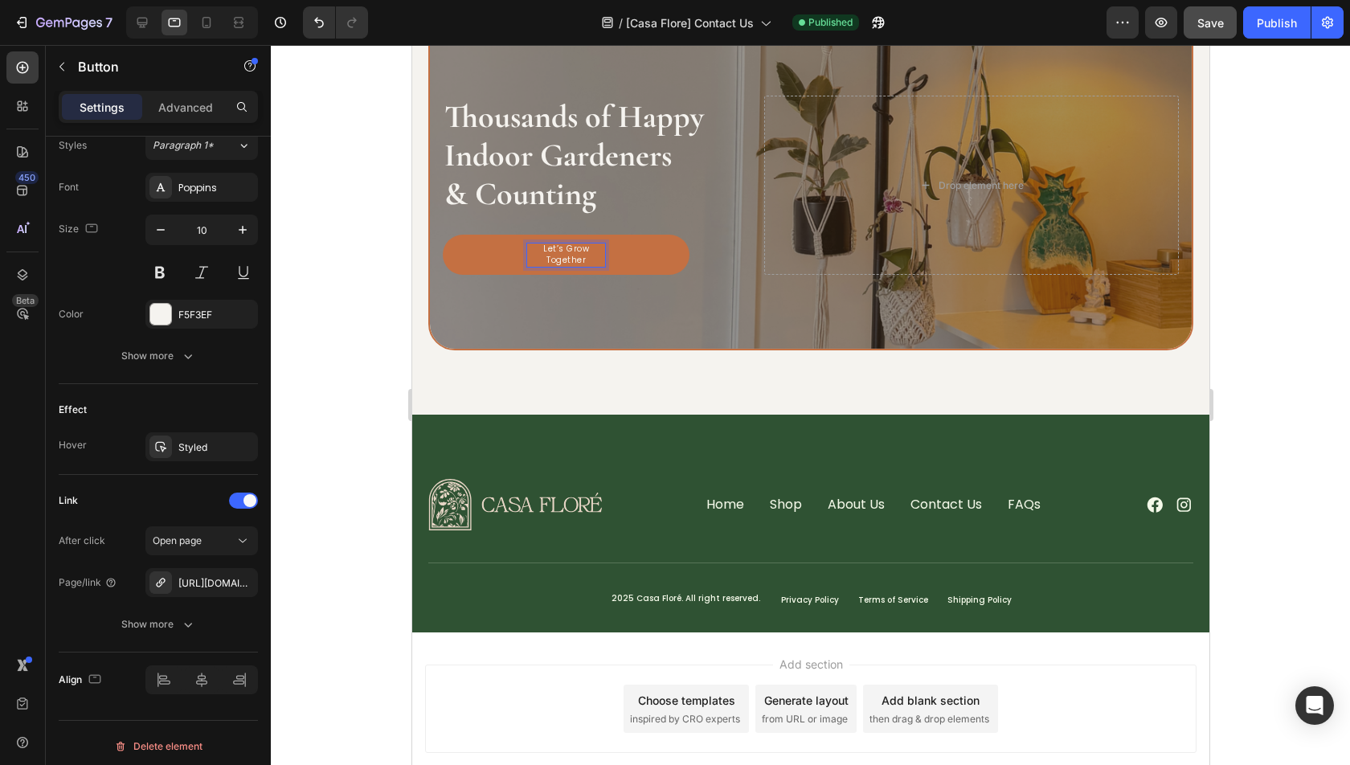
click at [571, 264] on p "Let’s Grow Together" at bounding box center [565, 256] width 78 height 24
click at [522, 260] on link "Let’s Grow Together" at bounding box center [565, 255] width 247 height 40
click at [561, 260] on p "Let’s Grow Together" at bounding box center [565, 256] width 78 height 24
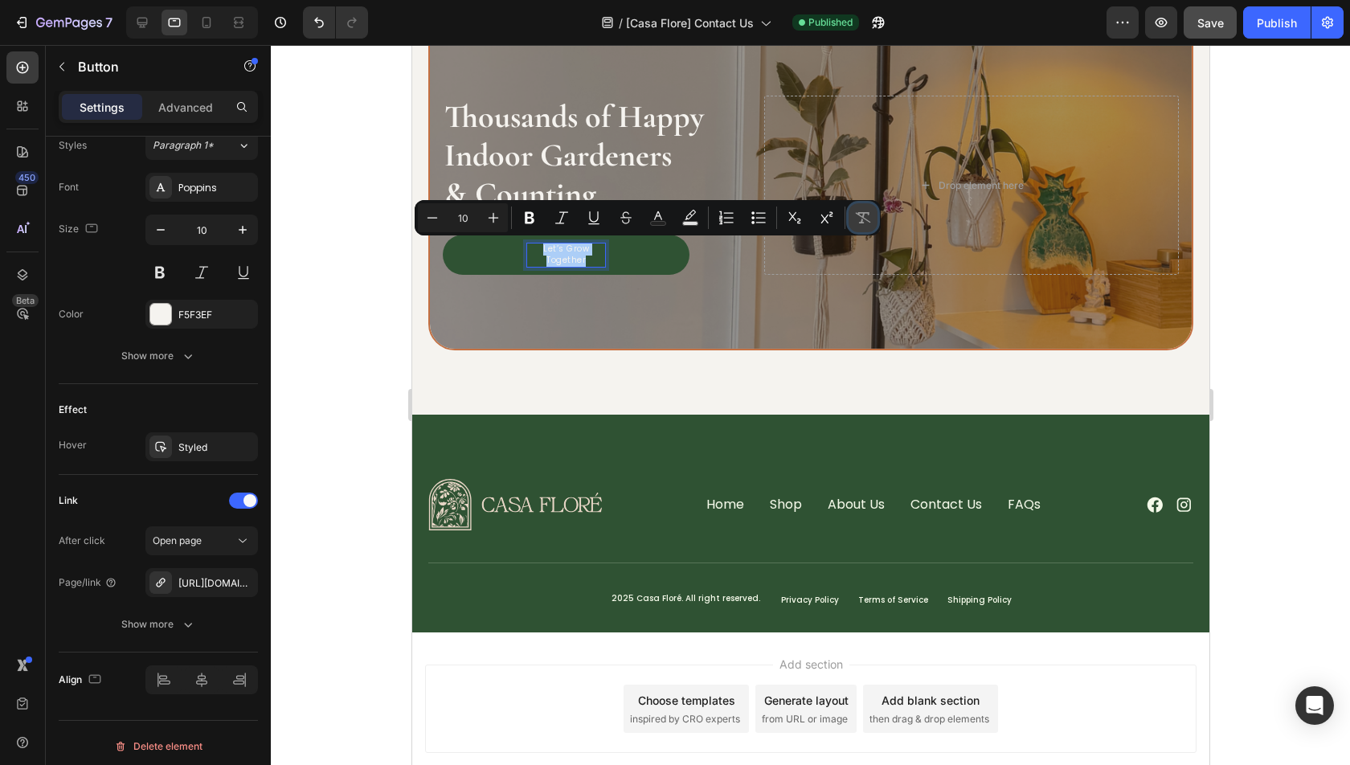
click at [863, 223] on icon "Editor contextual toolbar" at bounding box center [863, 217] width 15 height 11
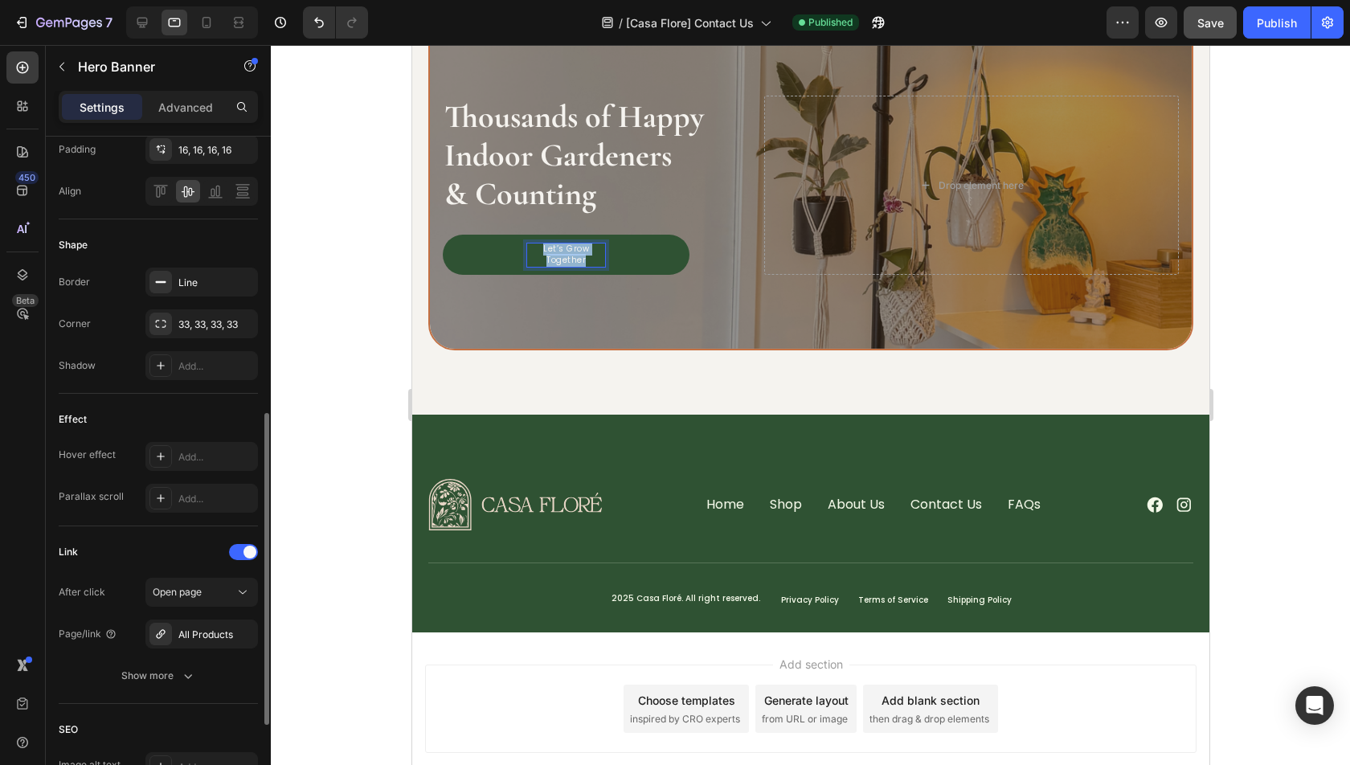
click at [643, 280] on div "Thousands of Happy Indoor Gardeners & Counting Heading Let’s Grow Together Butt…" at bounding box center [810, 185] width 762 height 205
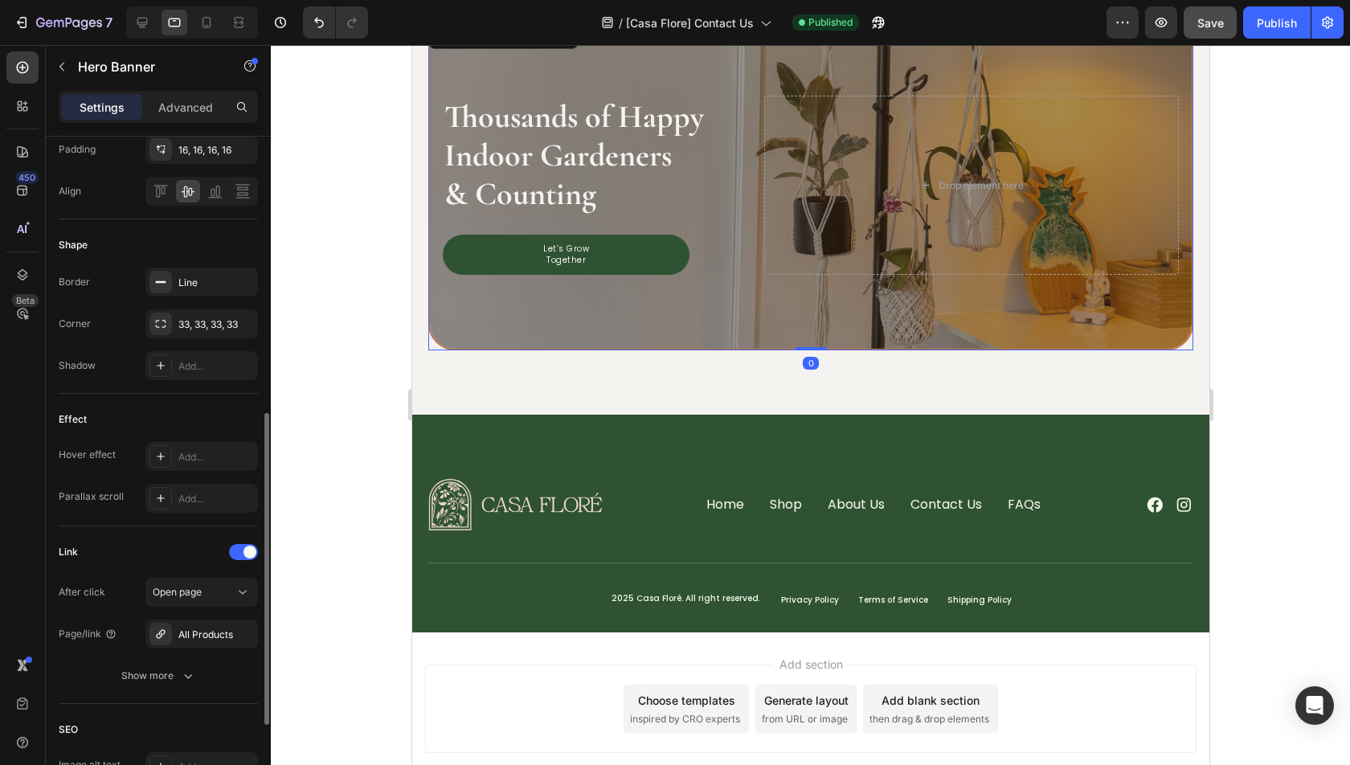
scroll to position [0, 0]
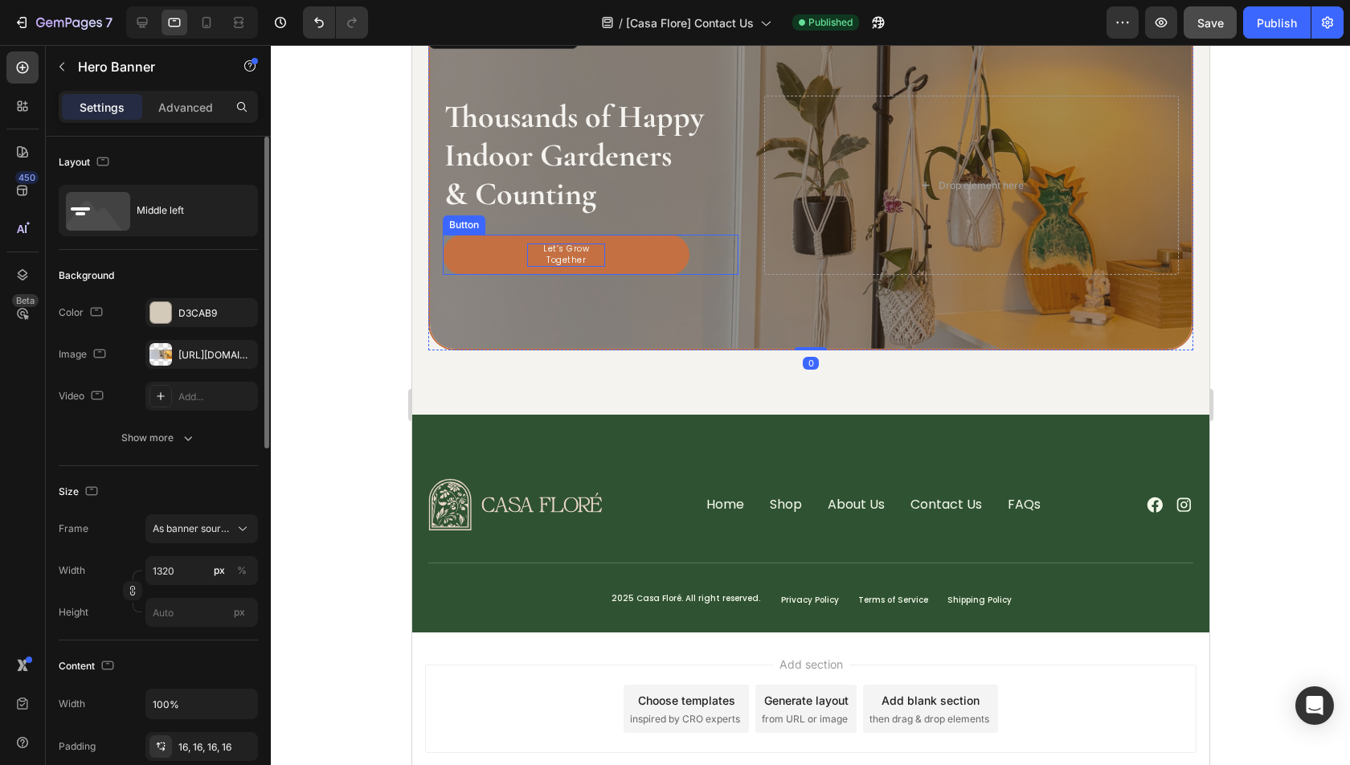
click at [596, 253] on p "Let’s Grow Together" at bounding box center [565, 256] width 78 height 24
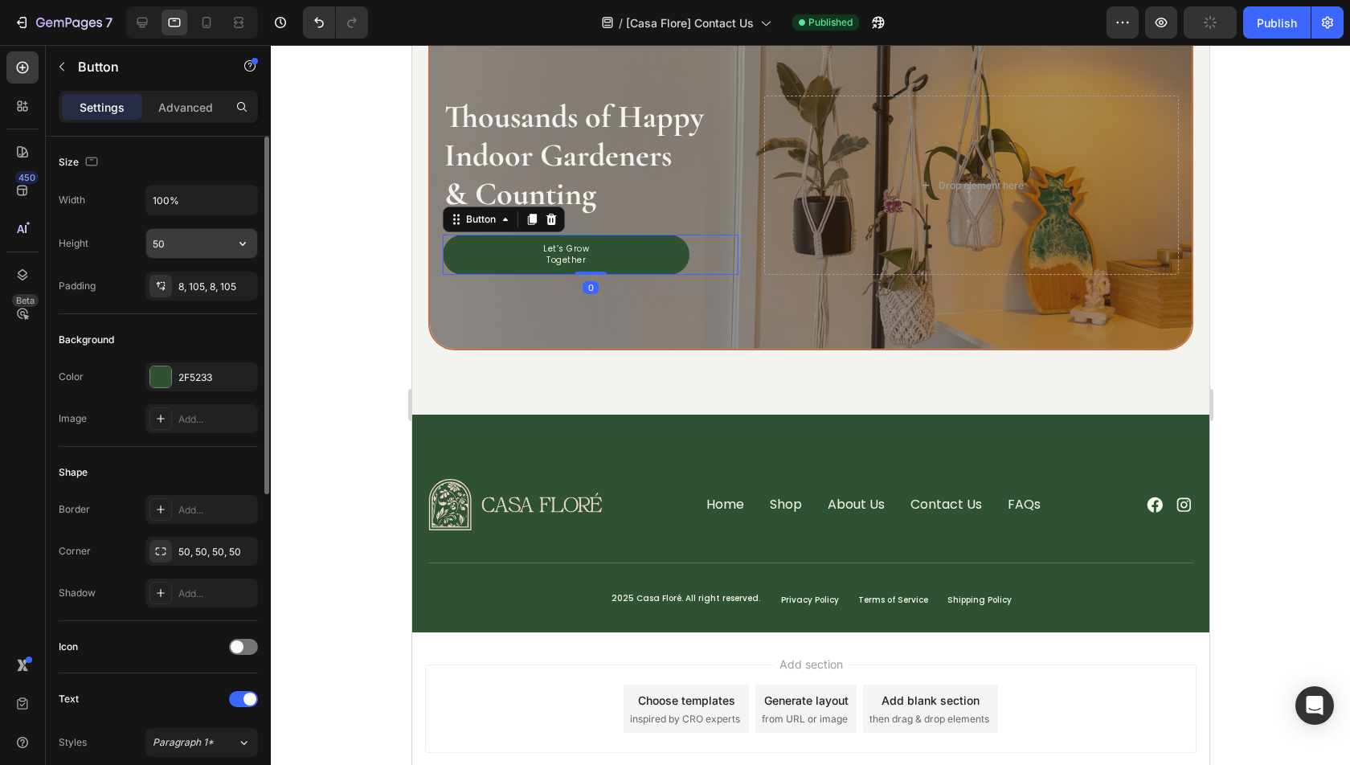
click at [197, 231] on input "50" at bounding box center [201, 243] width 111 height 29
click at [236, 241] on icon "button" at bounding box center [243, 243] width 16 height 16
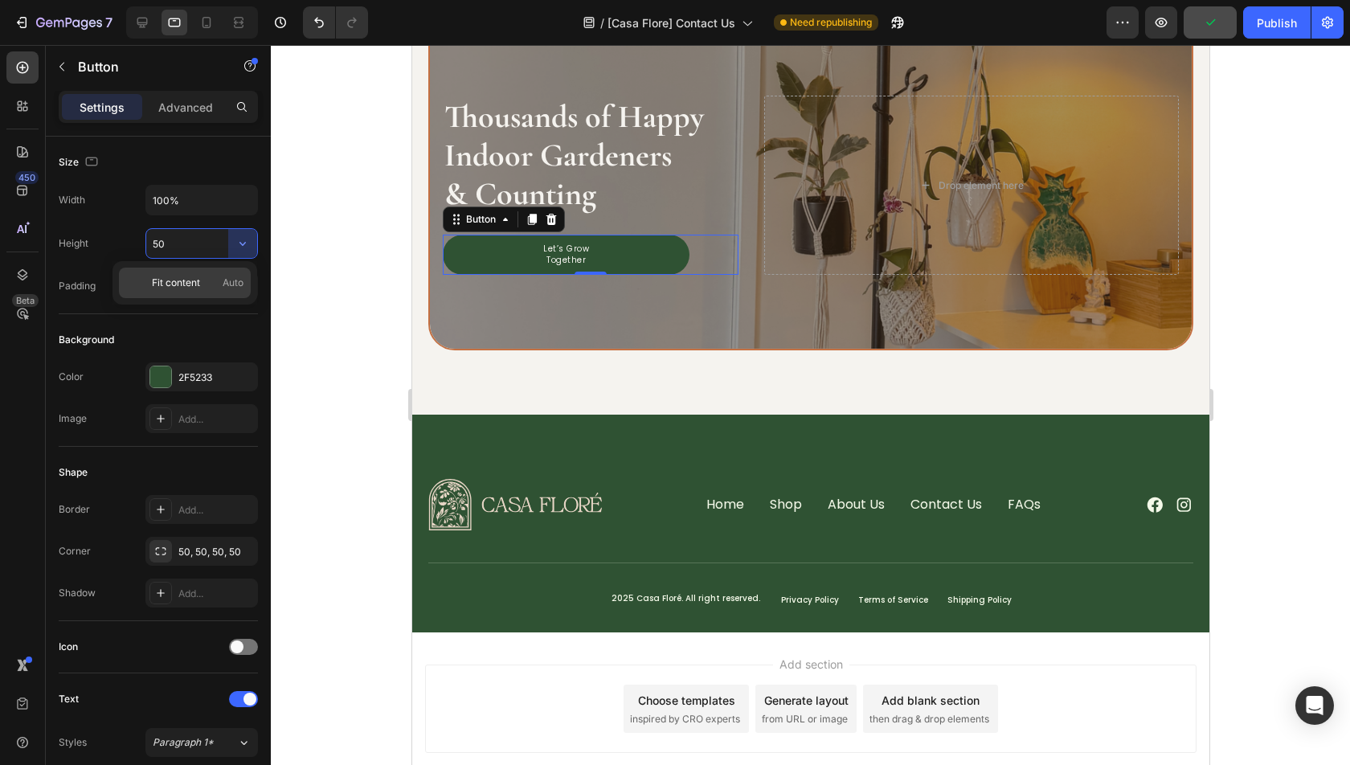
click at [169, 287] on span "Fit content" at bounding box center [176, 283] width 48 height 14
type input "Auto"
click at [1215, 30] on div "Save" at bounding box center [1210, 22] width 27 height 17
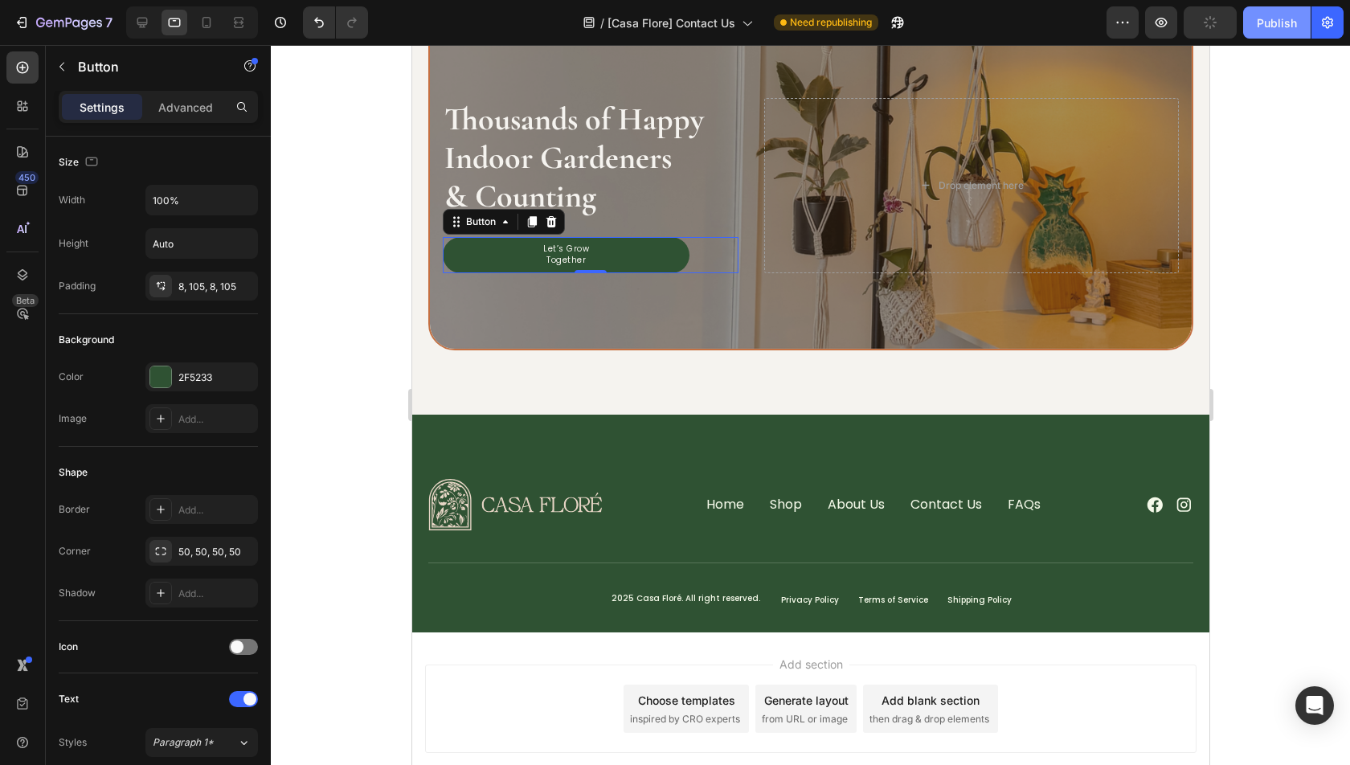
click at [1259, 31] on div "Publish" at bounding box center [1277, 22] width 40 height 17
click at [1212, 29] on div "Save" at bounding box center [1210, 22] width 27 height 17
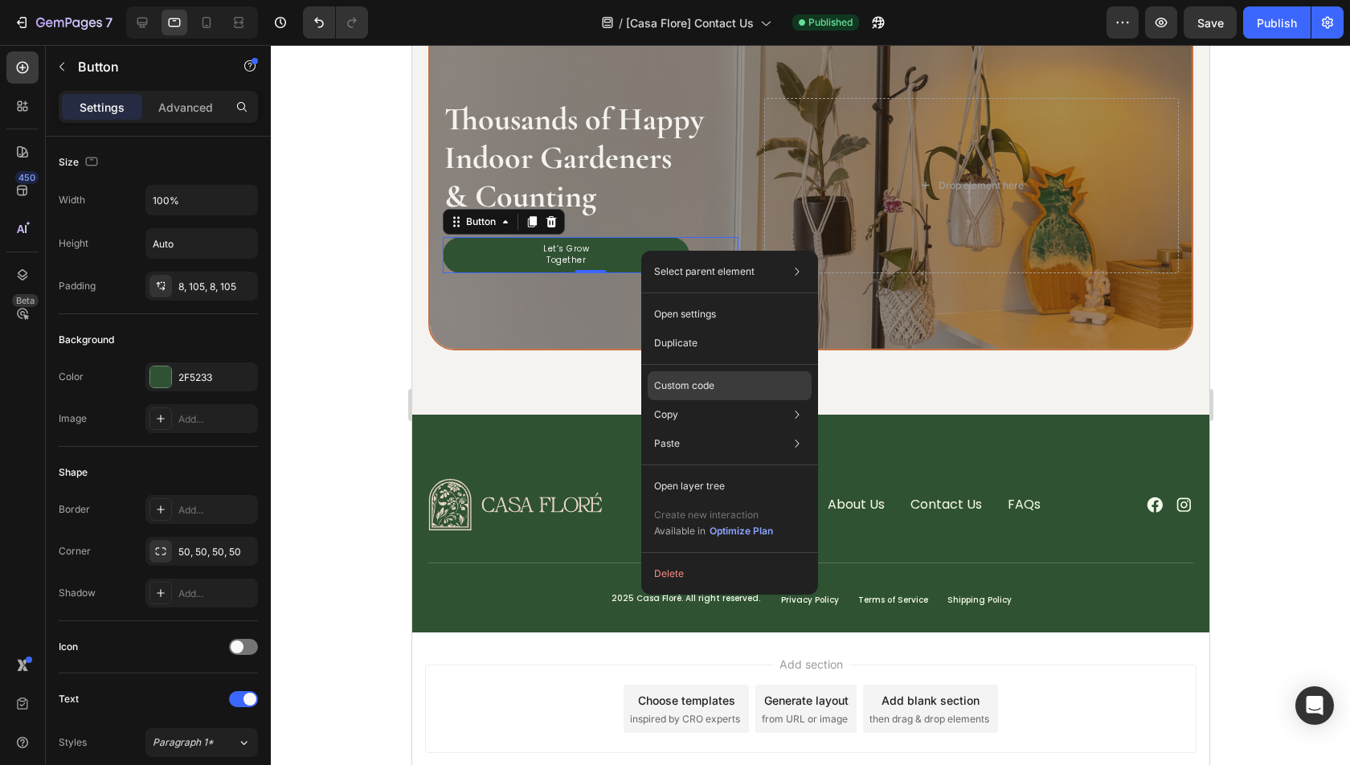
click at [719, 429] on div "Custom code" at bounding box center [730, 443] width 164 height 29
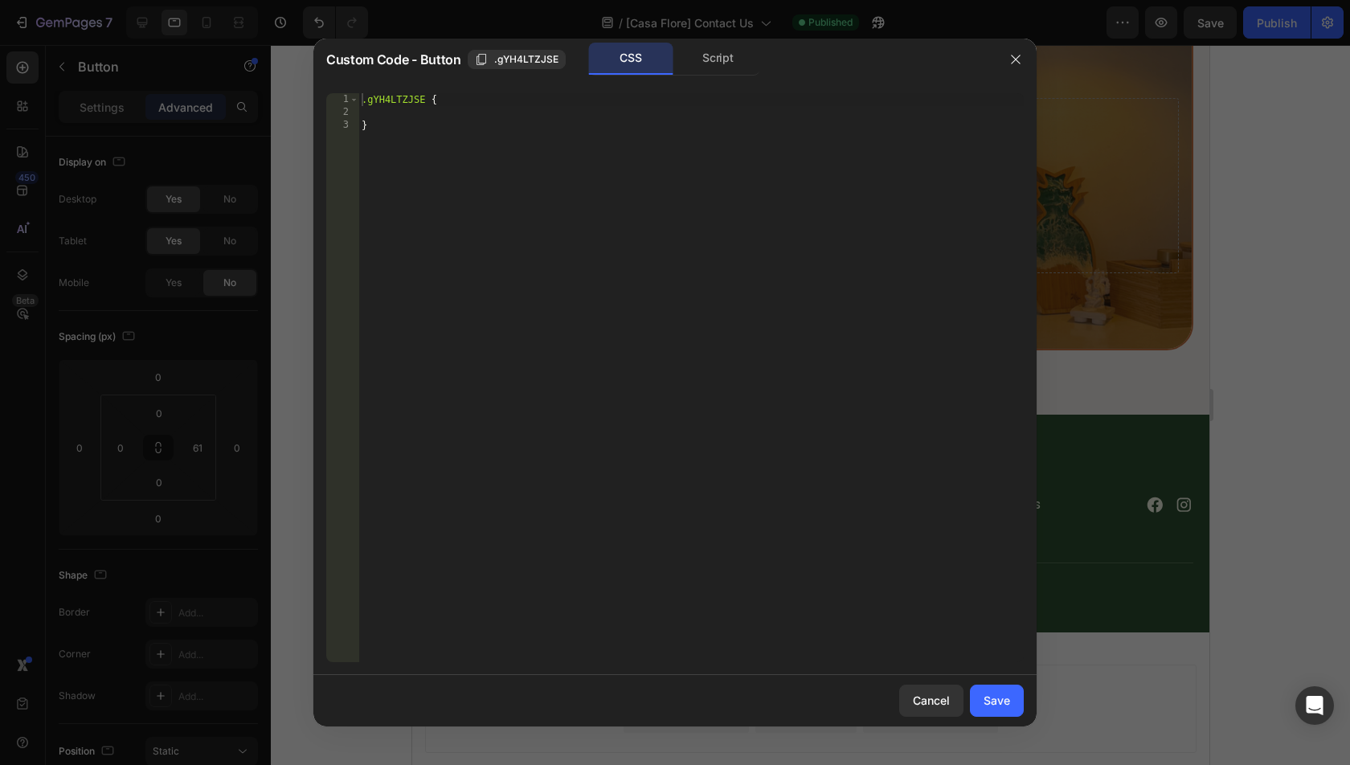
click at [715, 42] on div "Custom Code - Button .gYH4LTZJSE CSS Script" at bounding box center [653, 60] width 681 height 42
click at [715, 47] on div "Script" at bounding box center [718, 59] width 84 height 32
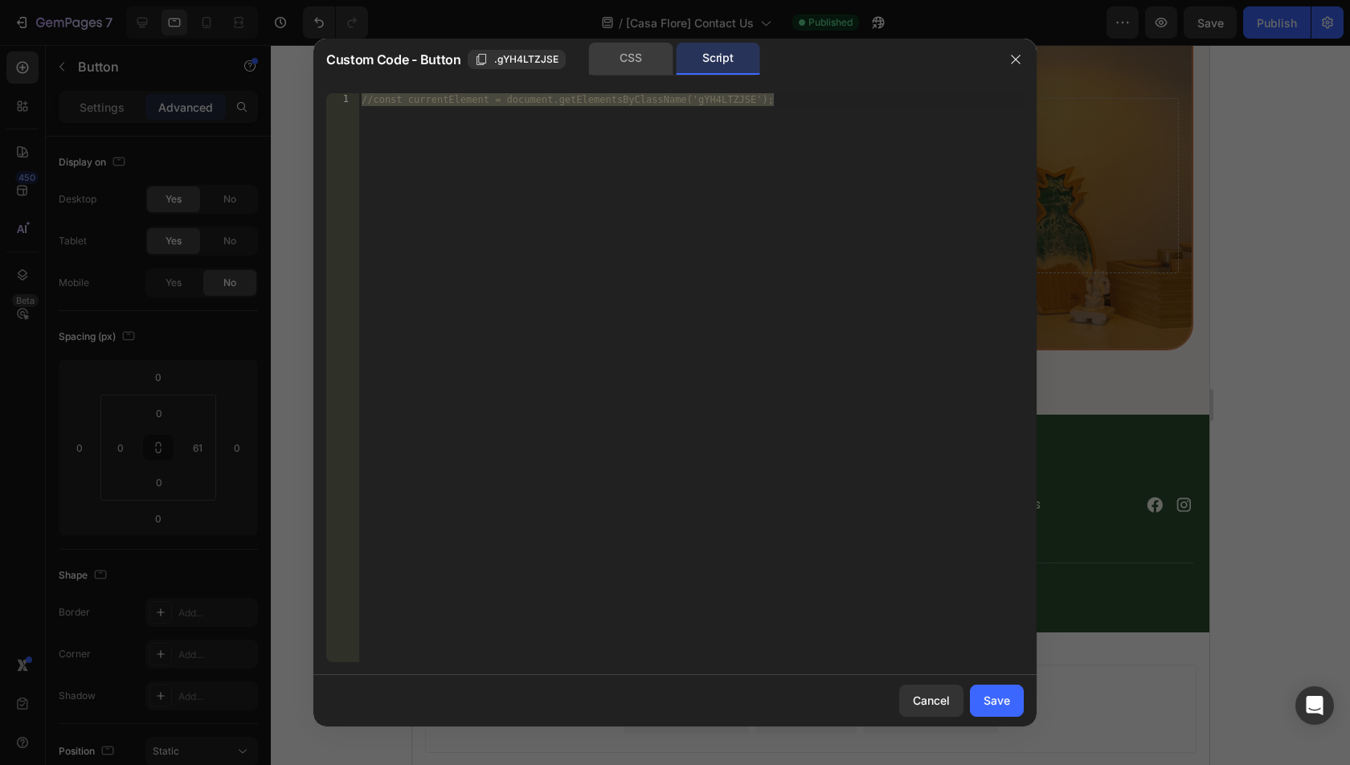
click at [661, 47] on div "CSS" at bounding box center [631, 59] width 84 height 32
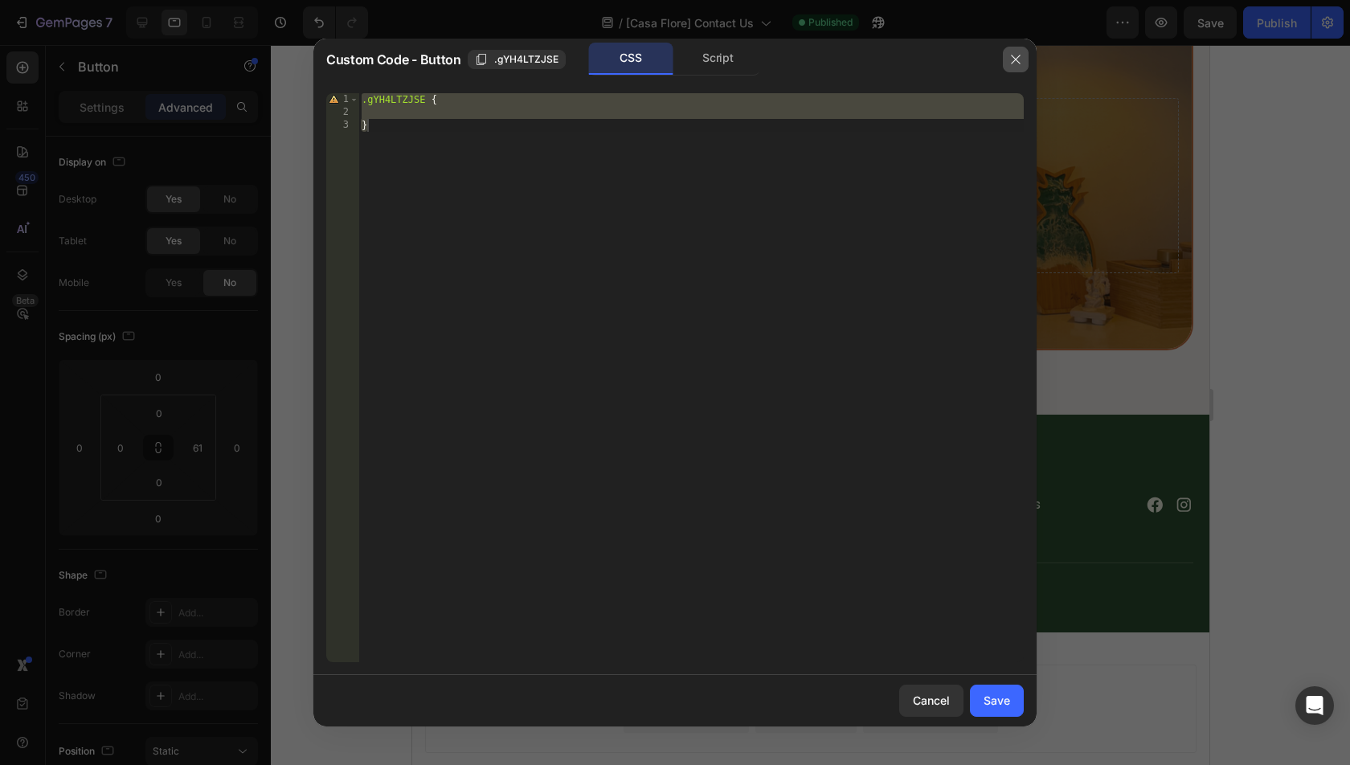
click at [1020, 59] on icon "button" at bounding box center [1015, 59] width 13 height 13
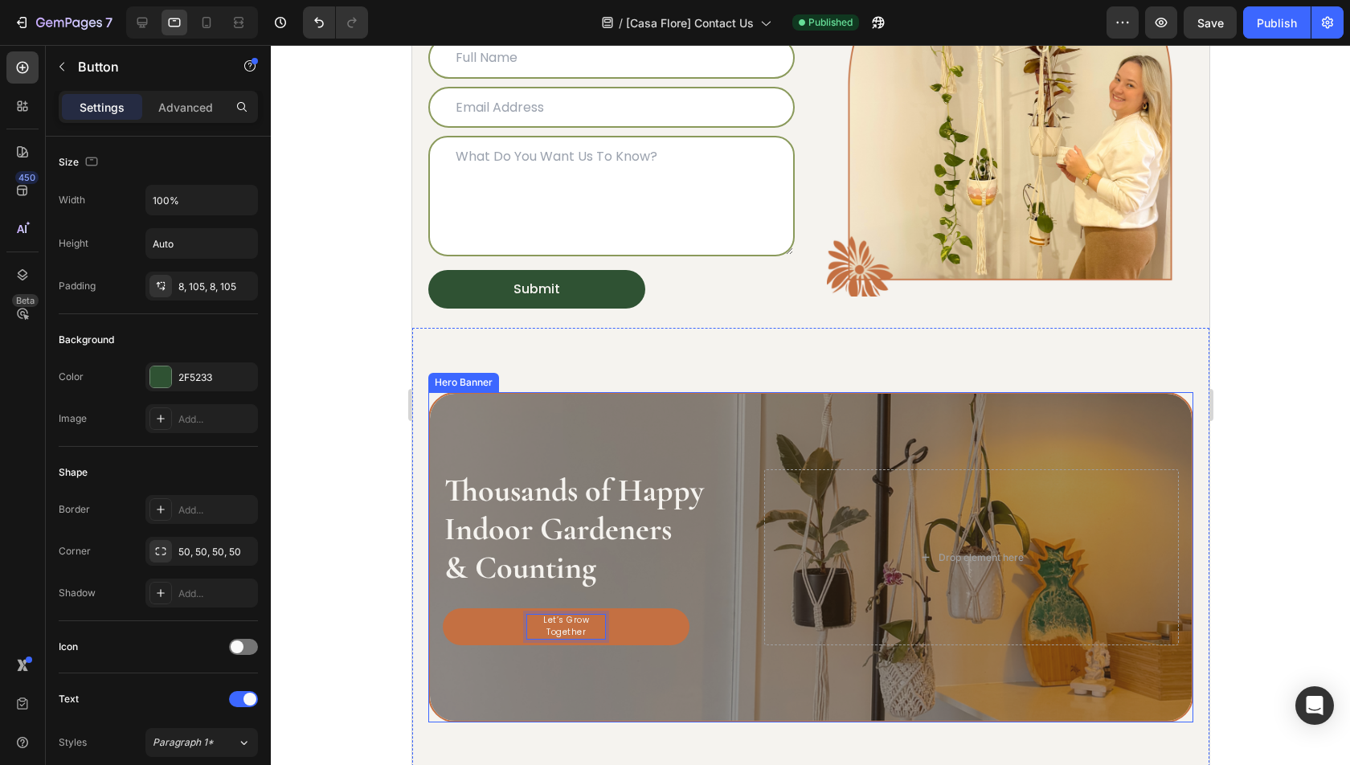
scroll to position [362, 0]
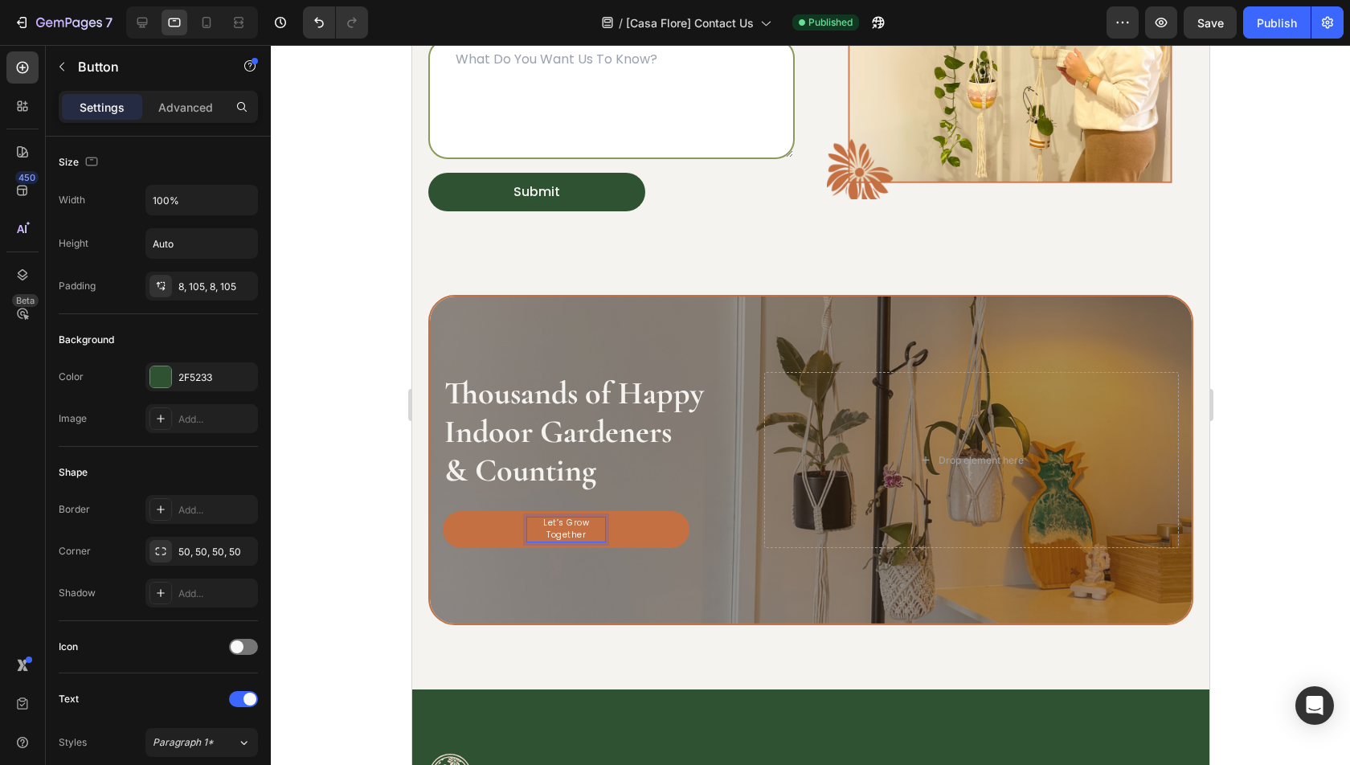
click at [546, 528] on p "Let’s Grow Together" at bounding box center [565, 530] width 78 height 24
click at [492, 541] on link "Let’s Grow Together" at bounding box center [565, 529] width 247 height 37
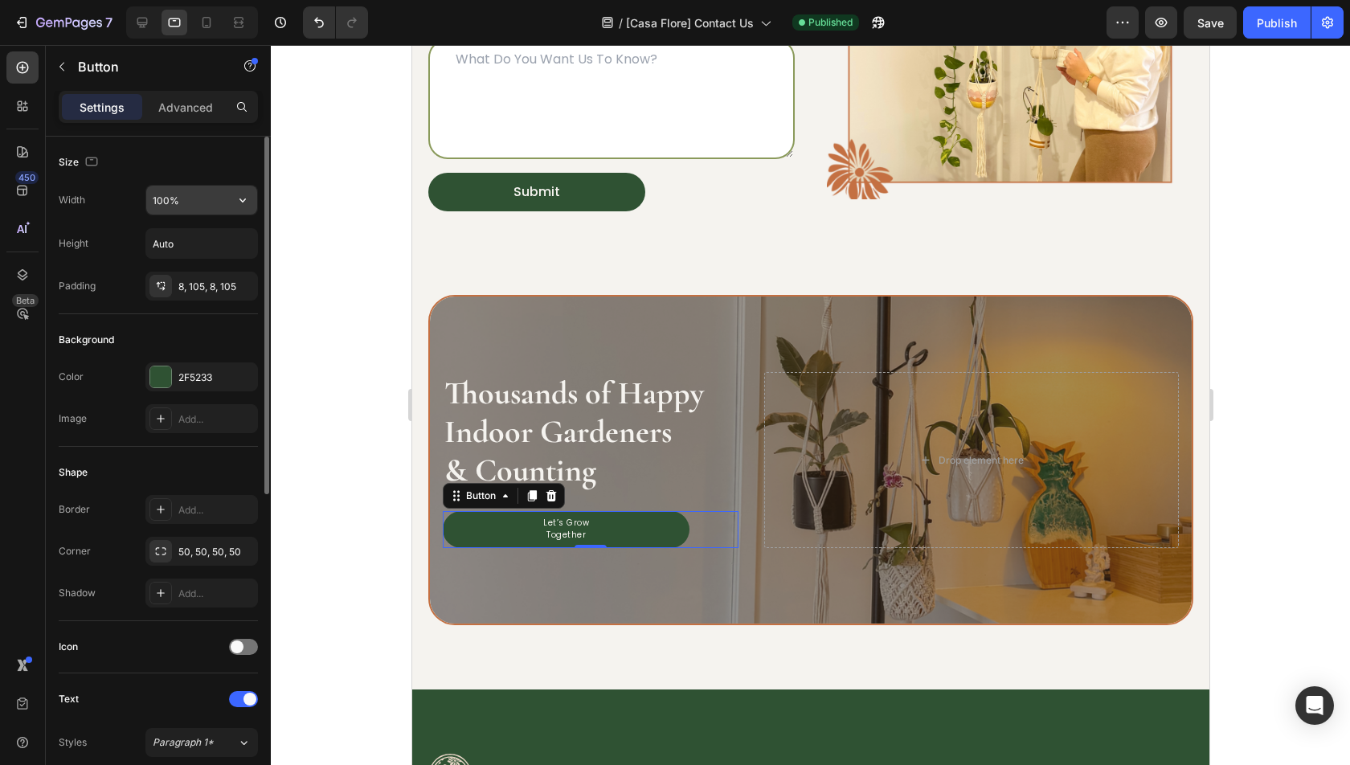
click at [175, 199] on input "100%" at bounding box center [201, 200] width 111 height 29
click at [215, 292] on div "8, 105, 8, 105" at bounding box center [201, 286] width 113 height 29
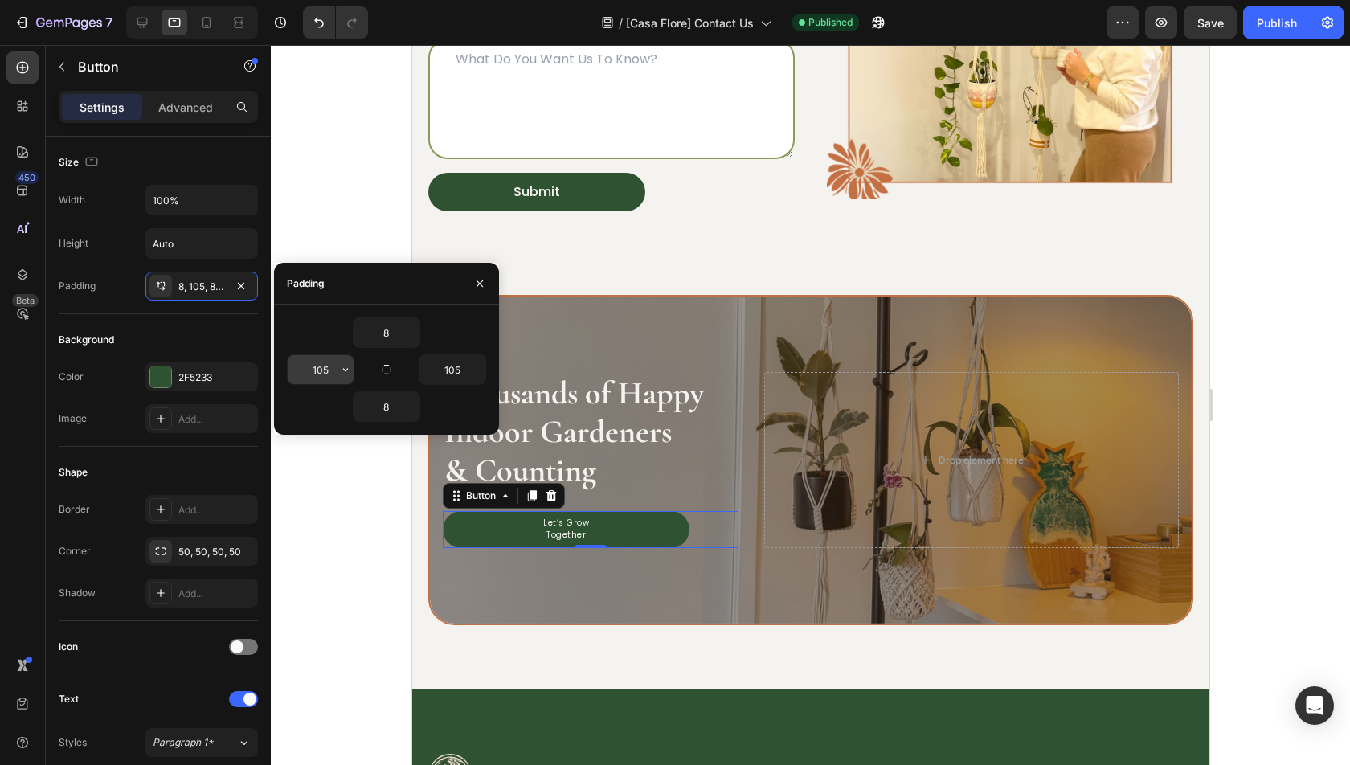
click at [332, 370] on input "105" at bounding box center [321, 369] width 66 height 29
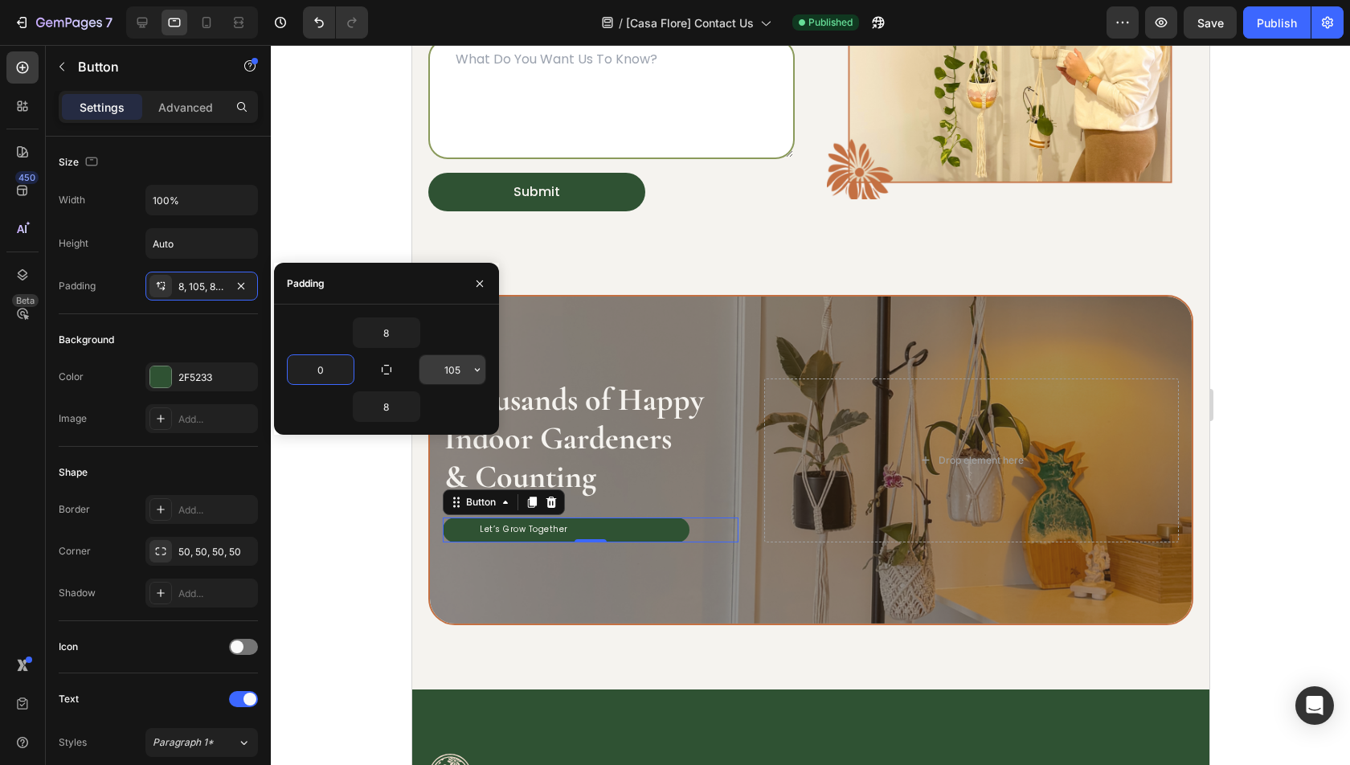
type input "0"
click at [444, 366] on input "105" at bounding box center [453, 369] width 66 height 29
type input "0"
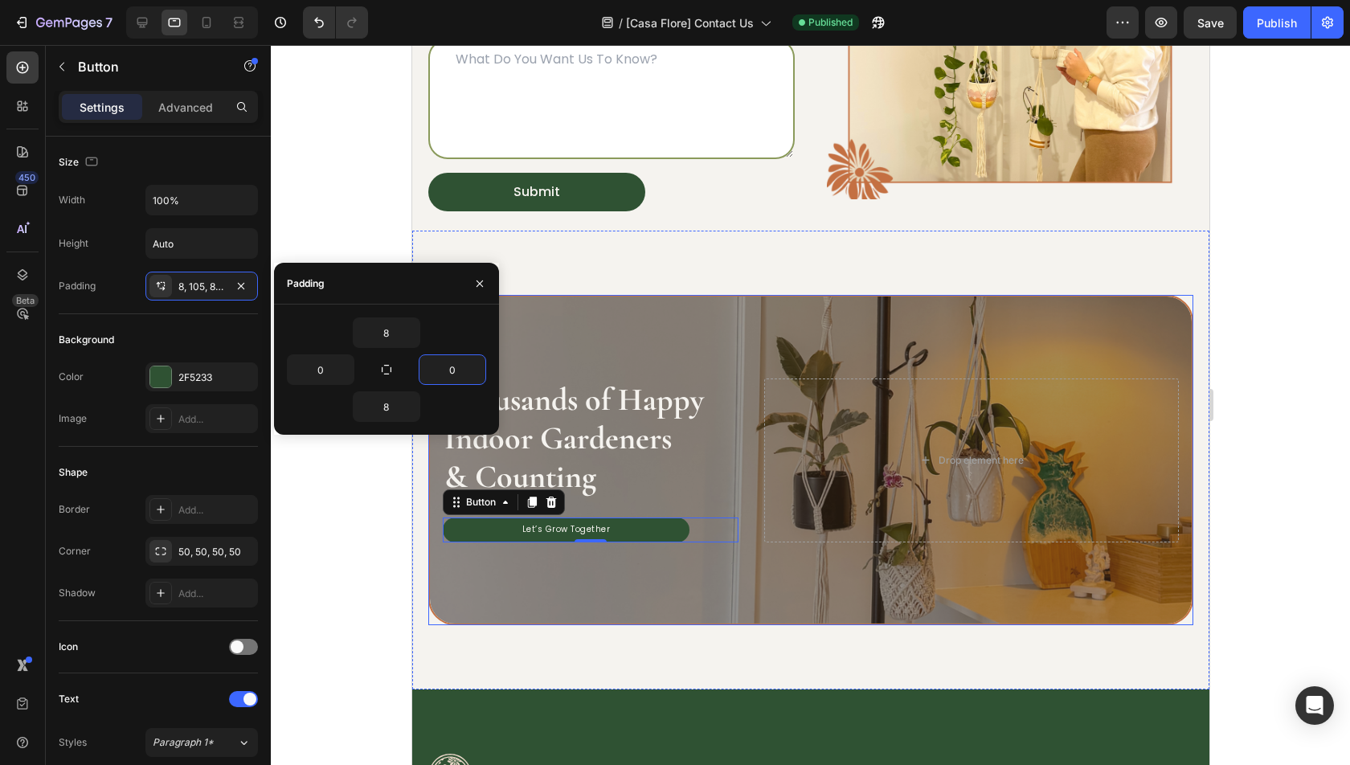
click at [817, 547] on div "Thousands of Happy Indoor Gardeners & Counting Heading Let’s Grow Together Butt…" at bounding box center [810, 461] width 762 height 190
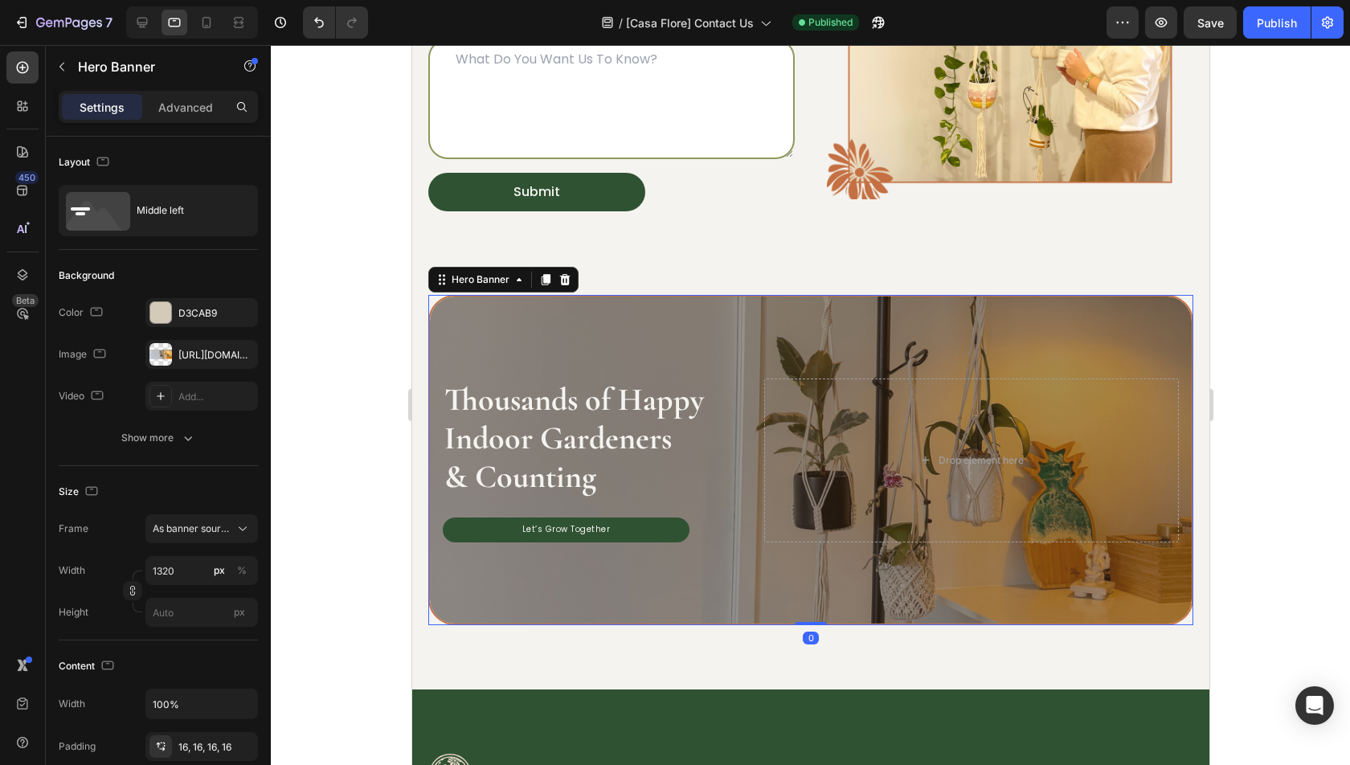
click at [1205, 42] on div "7 Version history / [Casa Flore] Contact Us Published Preview Save Publish" at bounding box center [675, 23] width 1350 height 46
click at [1204, 40] on div "7 Version history / [Casa Flore] Contact Us Published Preview Save Publish" at bounding box center [675, 23] width 1350 height 46
click at [1204, 29] on div "Save" at bounding box center [1210, 22] width 27 height 17
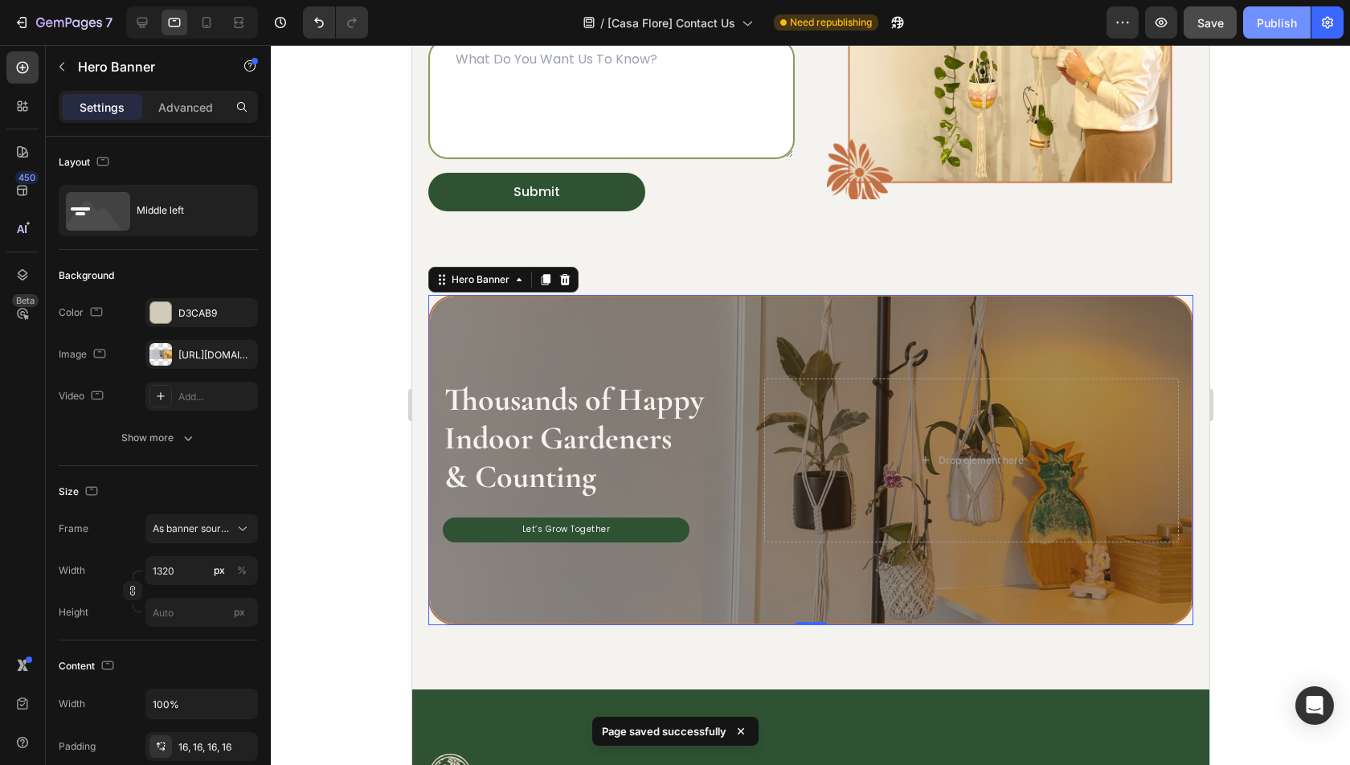
click at [1280, 17] on div "Publish" at bounding box center [1277, 22] width 40 height 17
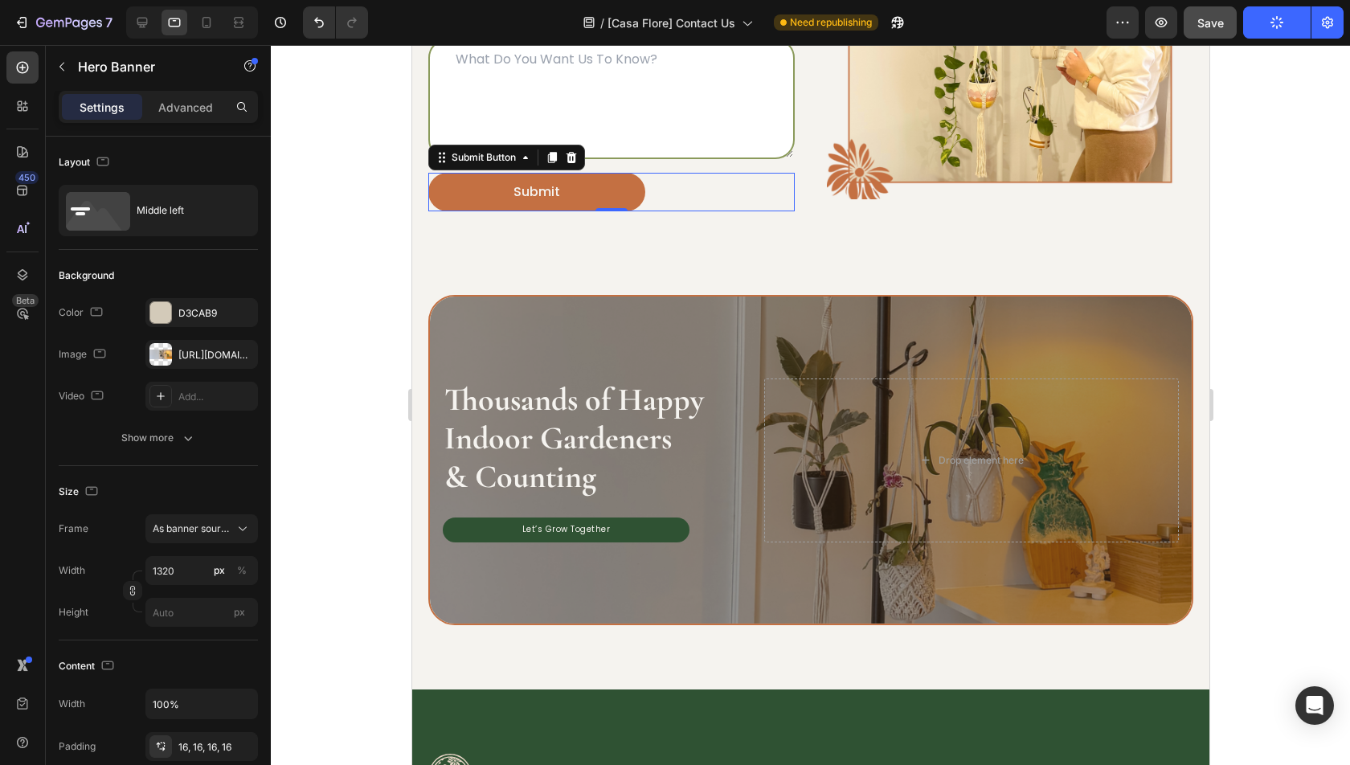
click at [487, 199] on button "Submit" at bounding box center [536, 192] width 217 height 39
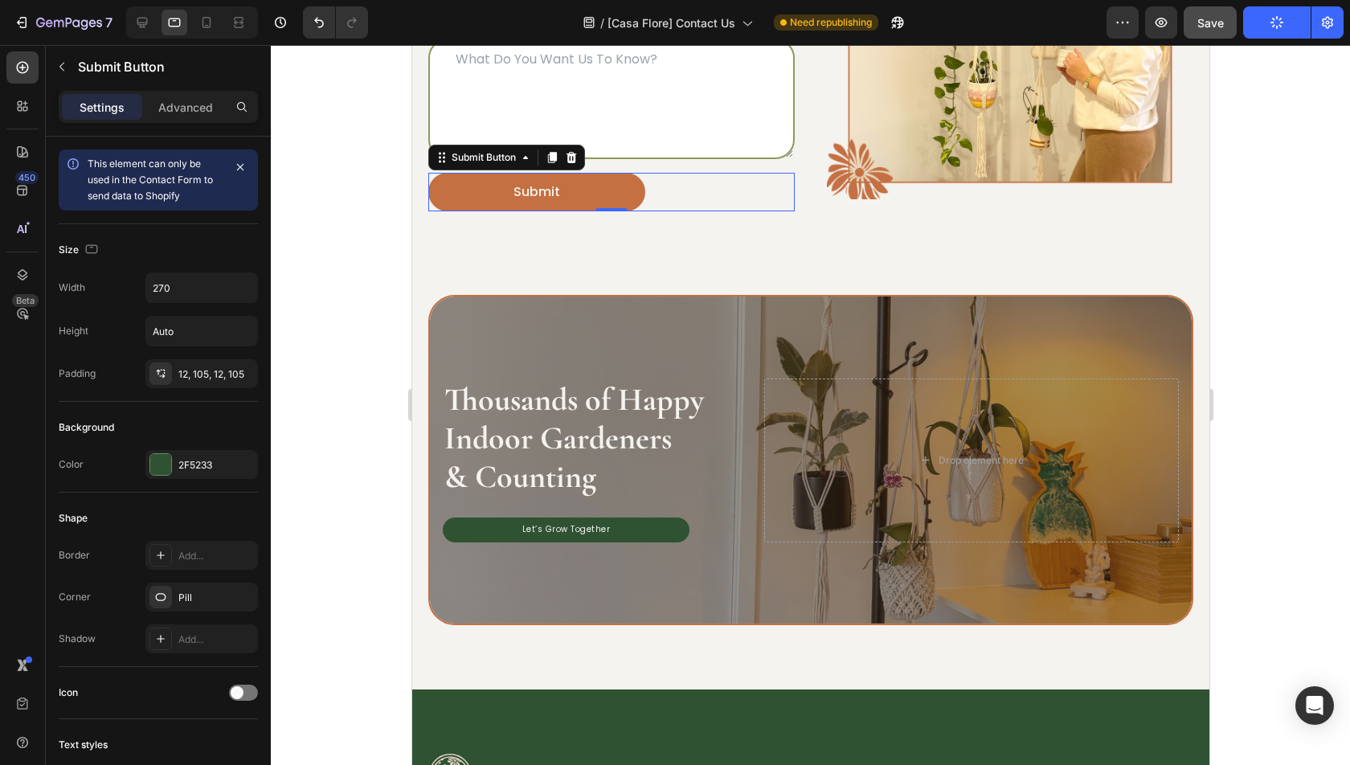
click at [529, 200] on button "Submit" at bounding box center [536, 192] width 217 height 39
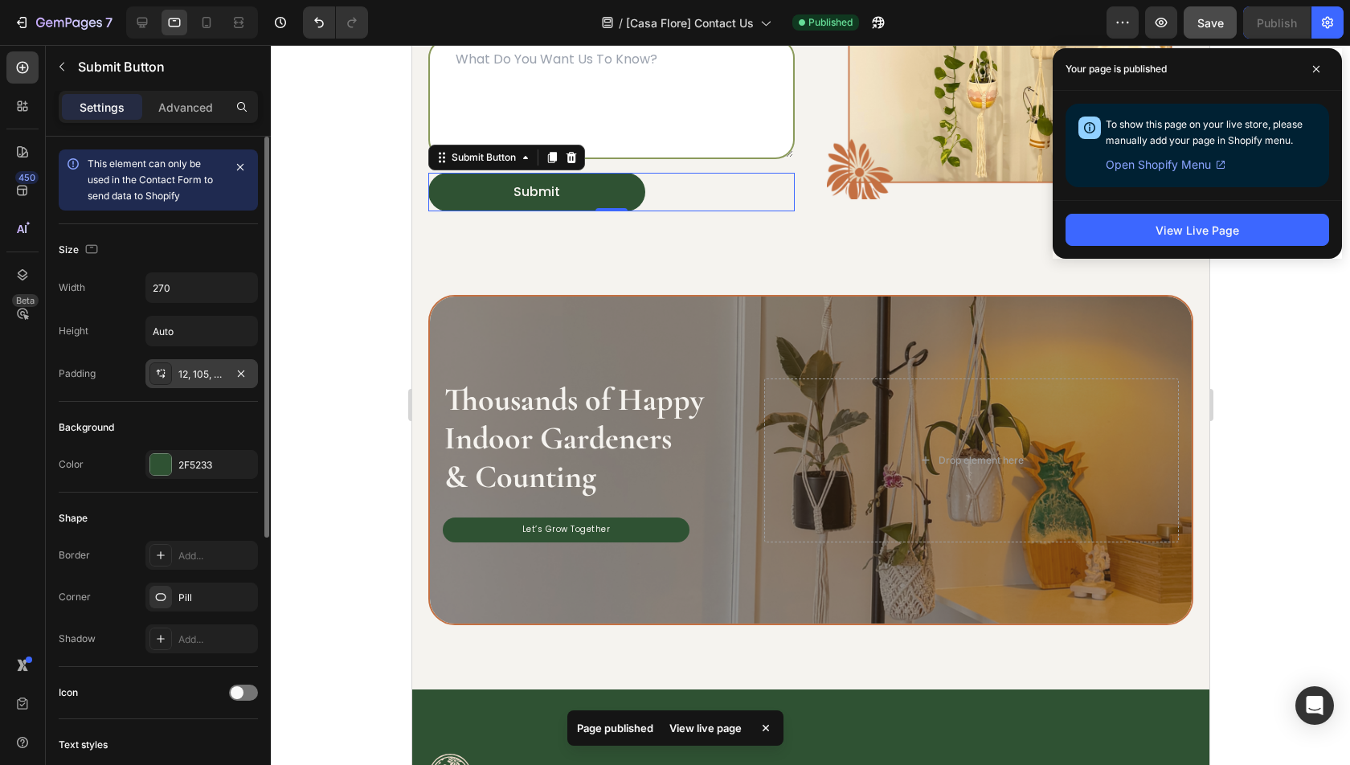
click at [190, 382] on div "12, 105, 12, 105" at bounding box center [201, 373] width 113 height 29
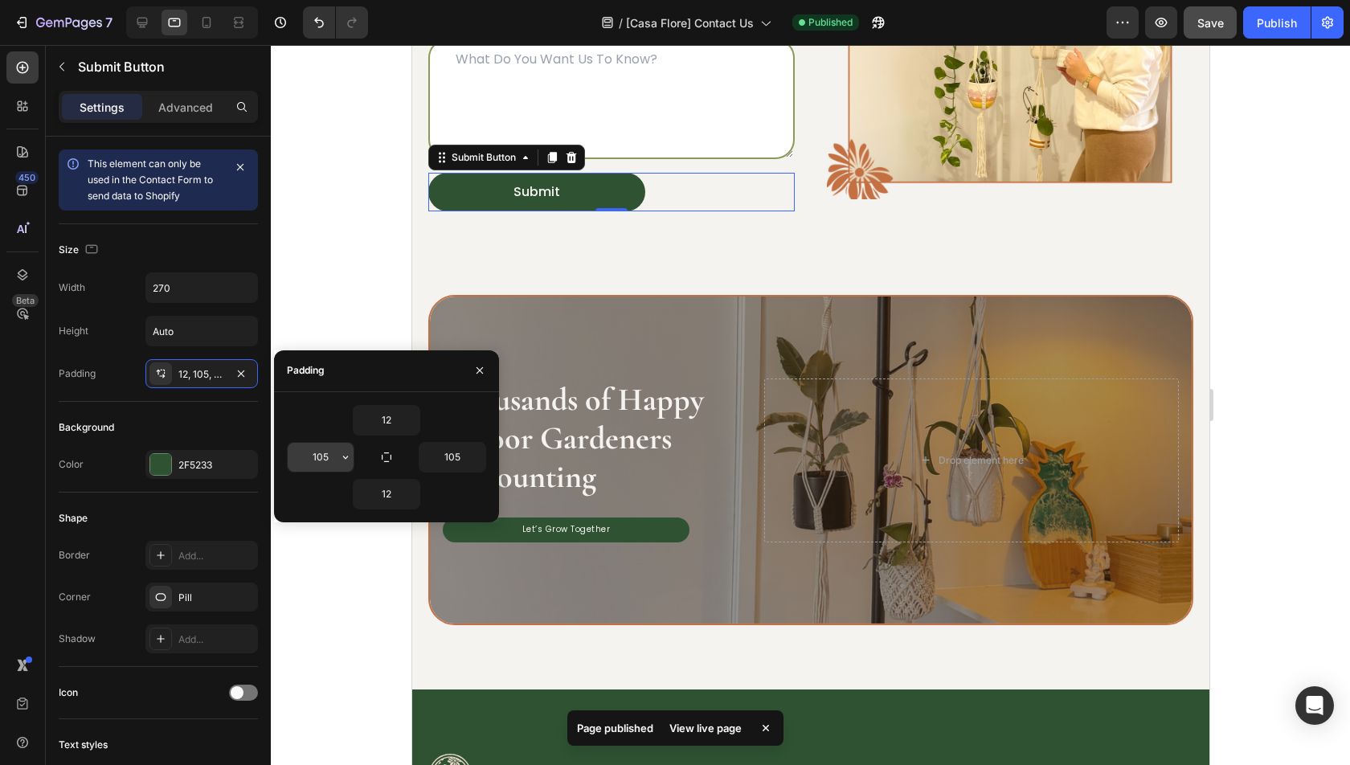
click at [321, 460] on input "105" at bounding box center [321, 457] width 66 height 29
type input "0"
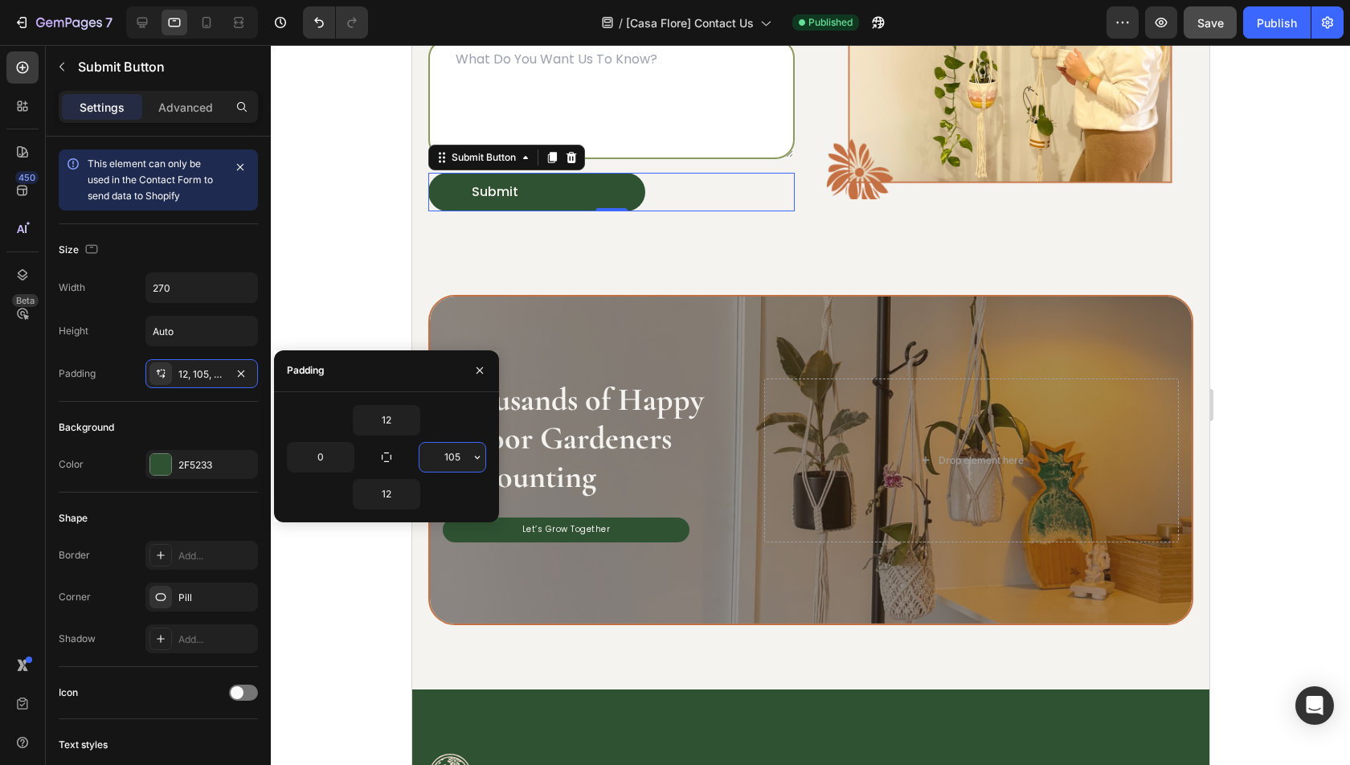
click at [443, 460] on input "105" at bounding box center [453, 457] width 66 height 29
type input "0"
click at [671, 527] on link "Let’s Grow Together" at bounding box center [565, 530] width 247 height 25
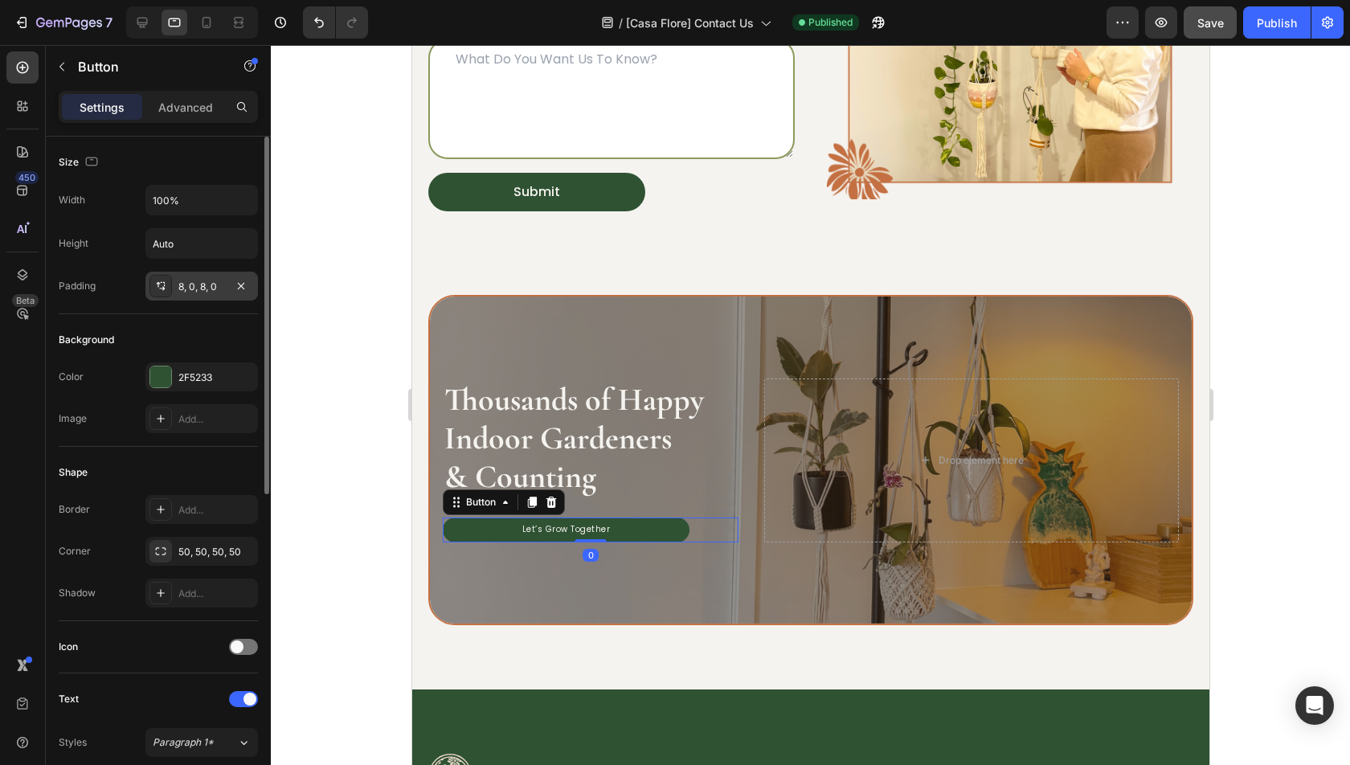
click at [205, 284] on div "8, 0, 8, 0" at bounding box center [201, 287] width 47 height 14
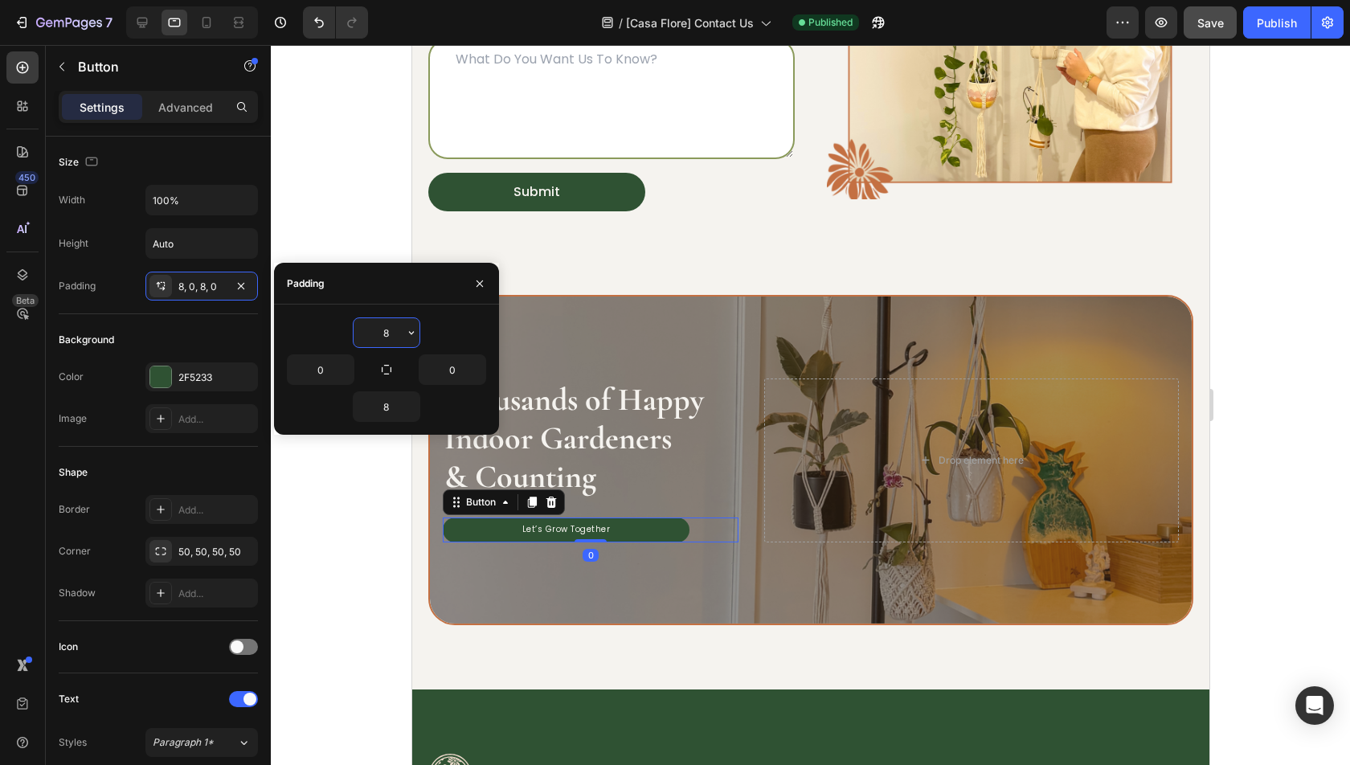
click at [386, 332] on input "8" at bounding box center [387, 332] width 66 height 29
type input "12"
click at [390, 402] on input "8" at bounding box center [387, 406] width 66 height 29
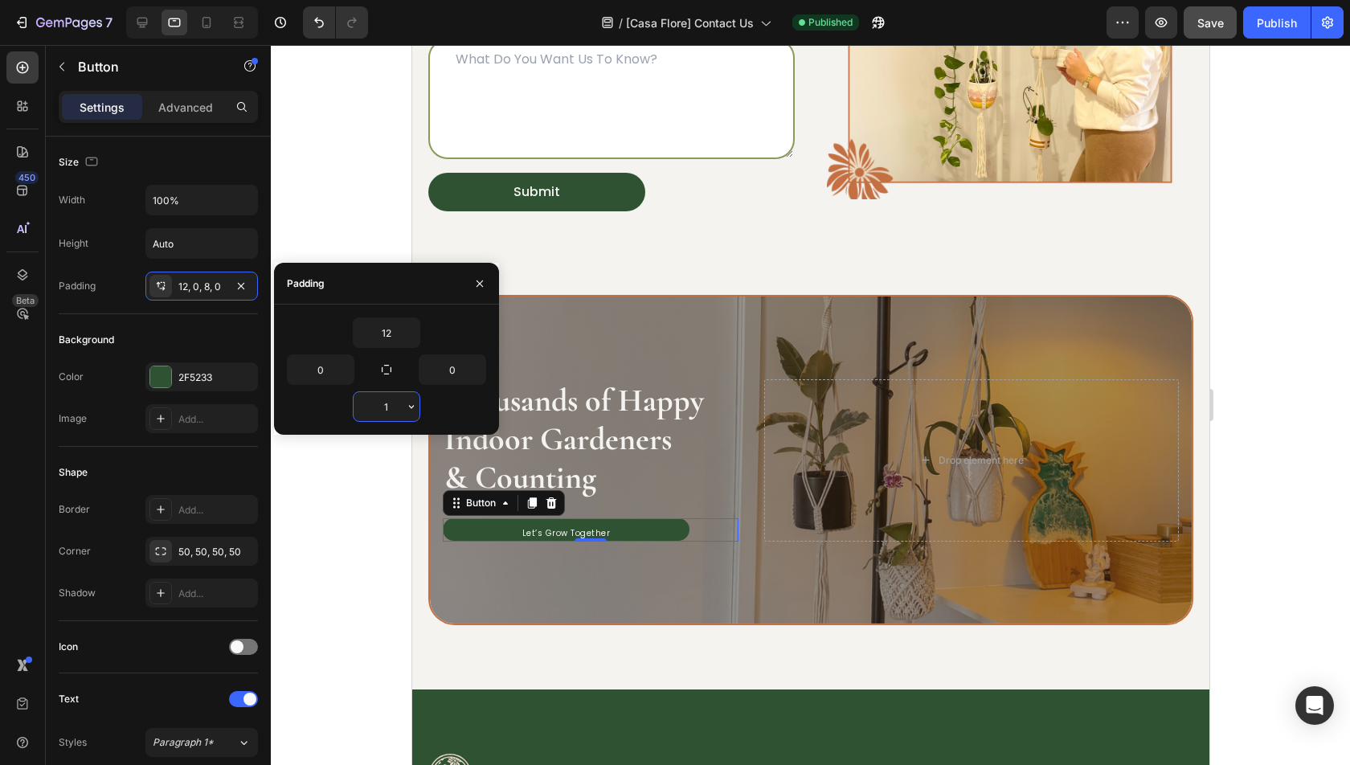
type input "12"
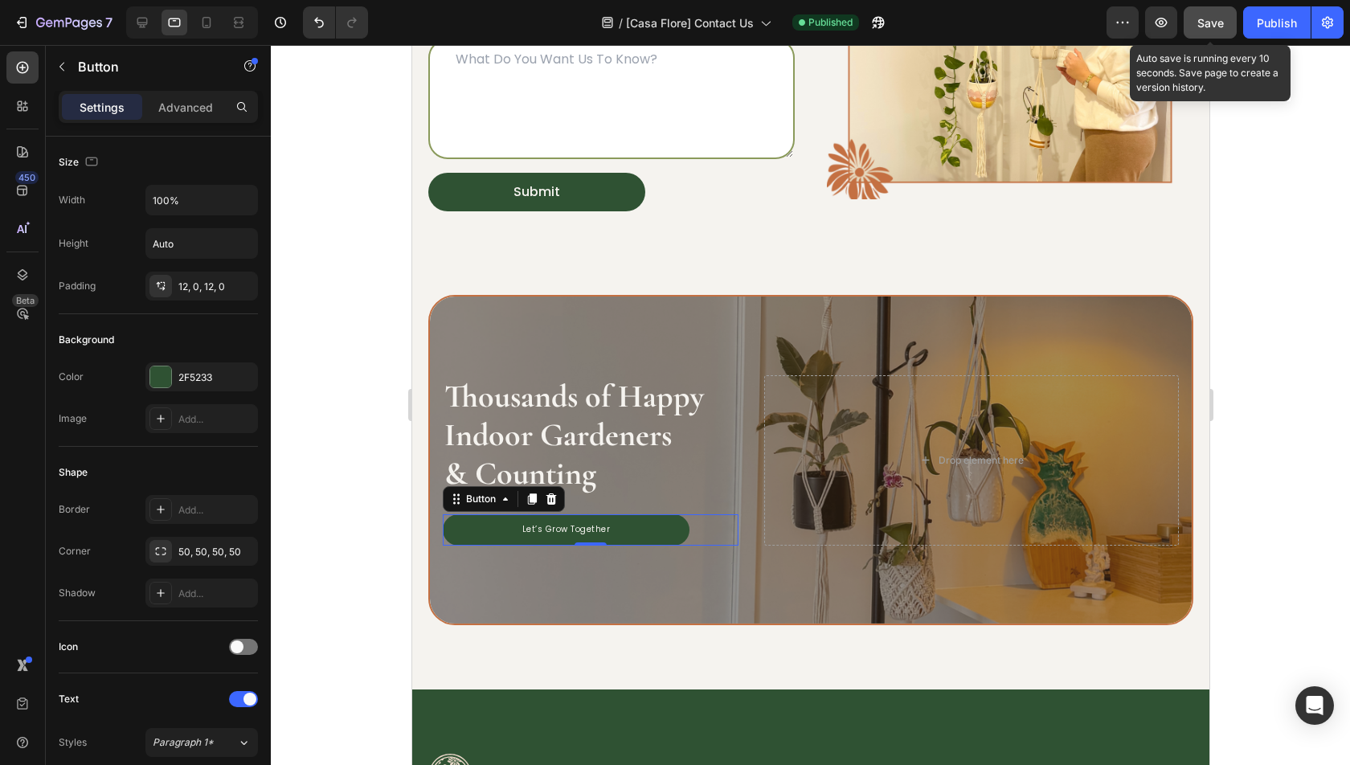
click at [1202, 23] on span "Save" at bounding box center [1210, 23] width 27 height 14
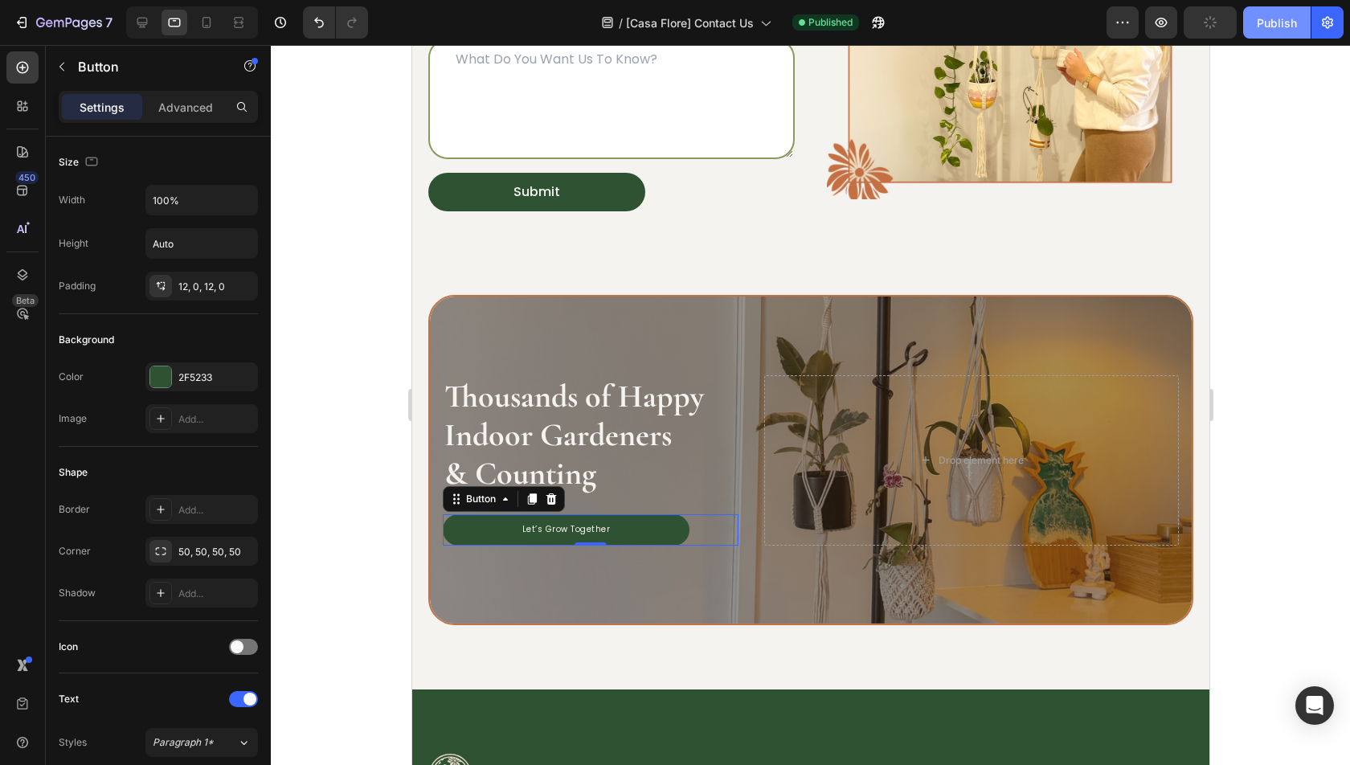
click at [1295, 23] on div "Publish" at bounding box center [1277, 22] width 40 height 17
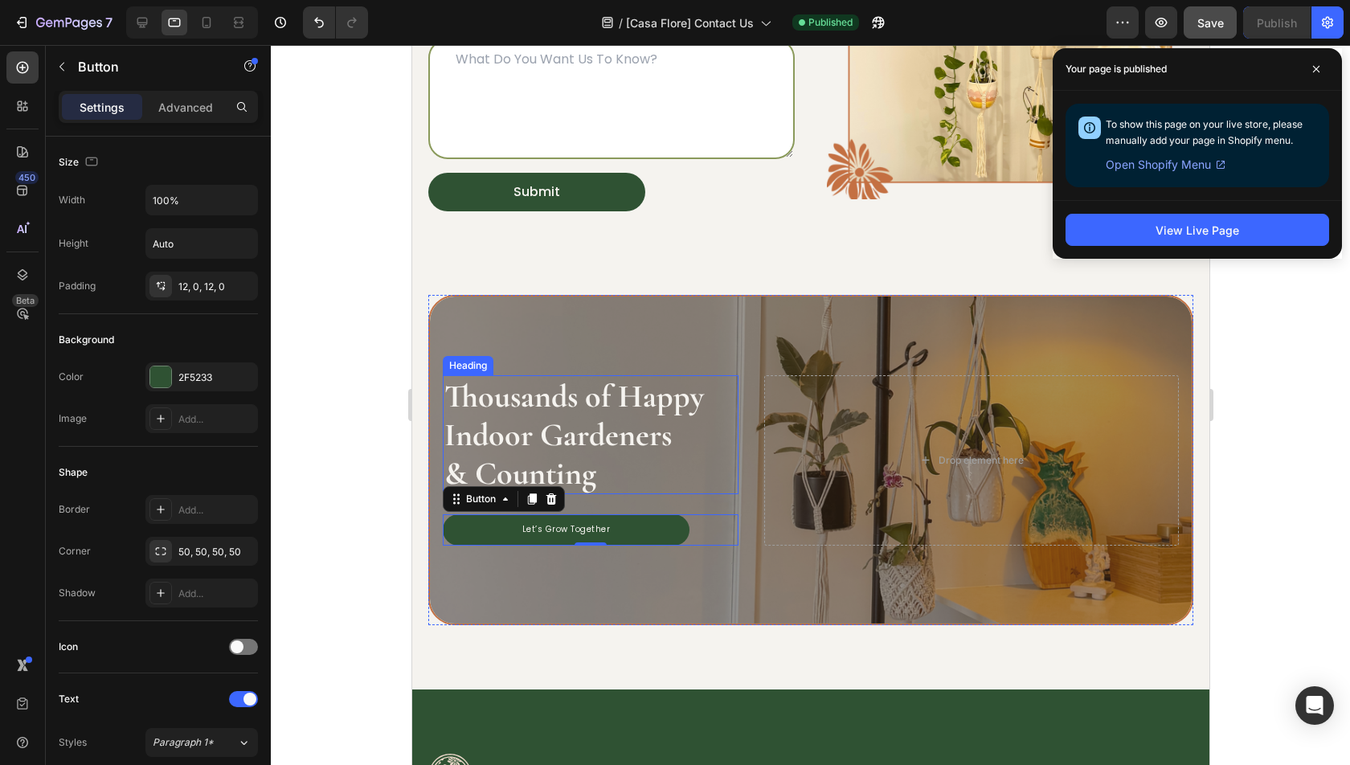
click at [504, 455] on h2 "Thousands of Happy Indoor Gardeners & Counting" at bounding box center [590, 434] width 296 height 119
